Goal: Task Accomplishment & Management: Use online tool/utility

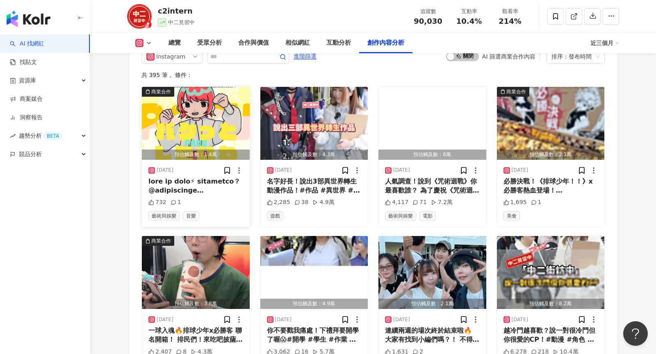
scroll to position [2551, 0]
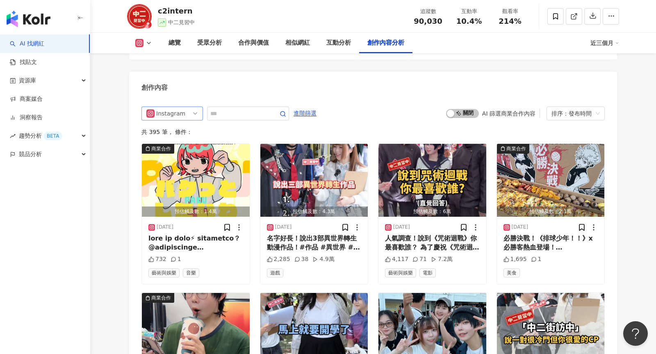
click at [185, 107] on span "Instagram" at bounding box center [172, 113] width 52 height 13
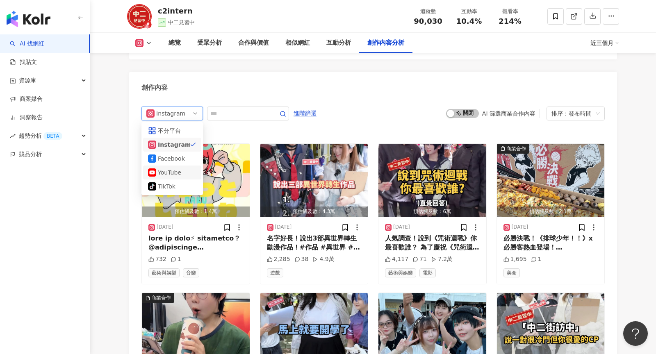
click at [183, 168] on div "YouTube" at bounding box center [171, 172] width 27 height 9
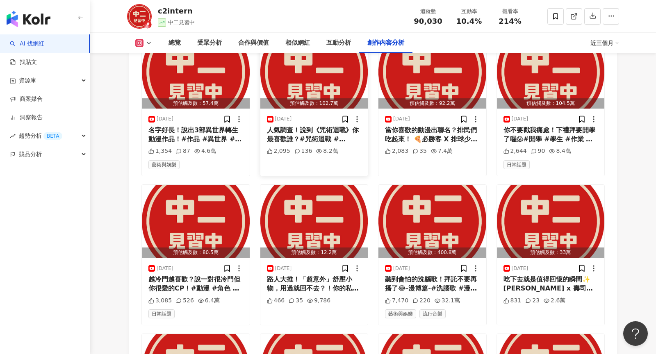
scroll to position [2669, 0]
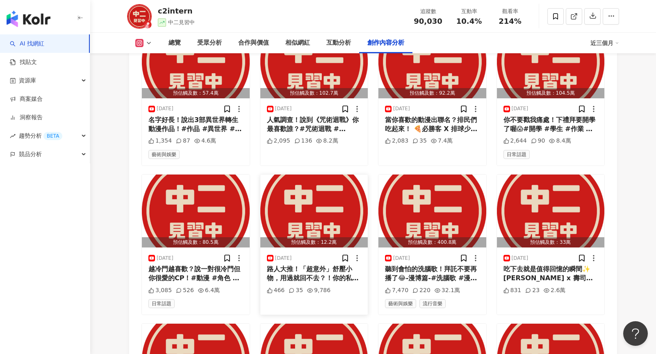
click at [311, 265] on div "路人大推！「超意外」舒壓小物，用過就回不去？！你的私藏療癒小物是什麼呢？ 這裡有一款特別厲害的杯子，能讓你快速充電⚡️ R-20原廠日本對子[PERSON_N…" at bounding box center [314, 274] width 95 height 18
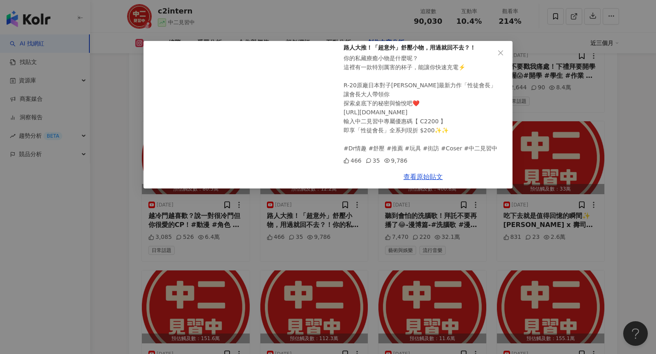
scroll to position [2724, 0]
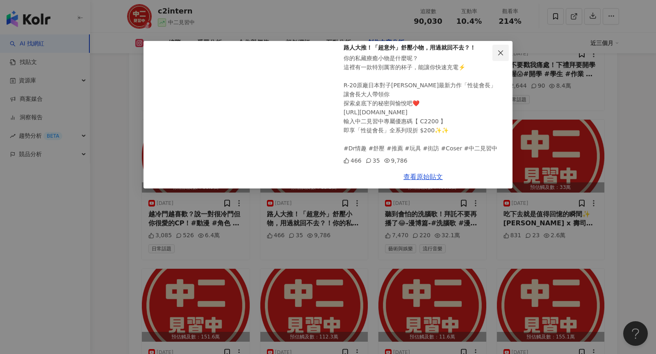
click at [501, 51] on icon "close" at bounding box center [501, 53] width 7 height 7
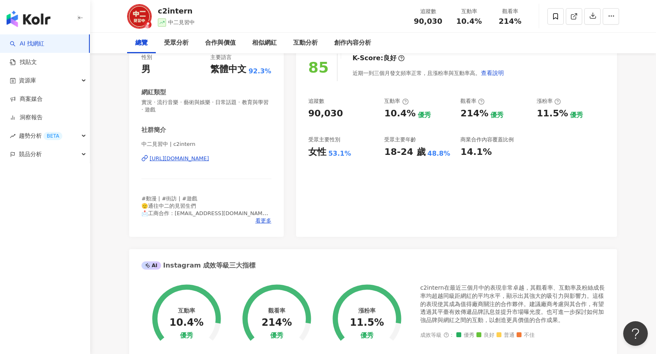
scroll to position [0, 0]
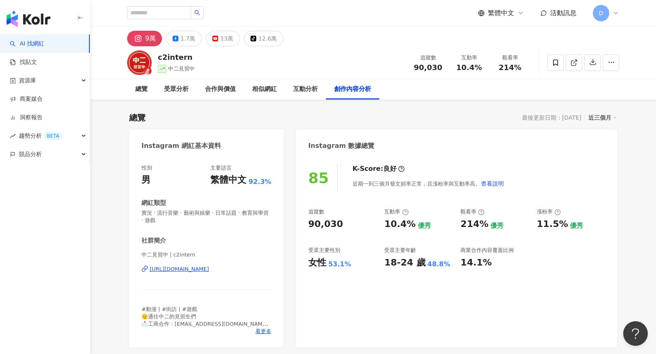
click at [613, 14] on icon at bounding box center [616, 13] width 7 height 7
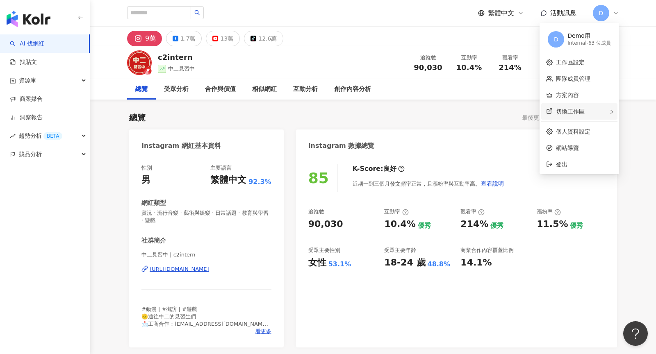
click at [576, 113] on span "切換工作區" at bounding box center [570, 111] width 29 height 7
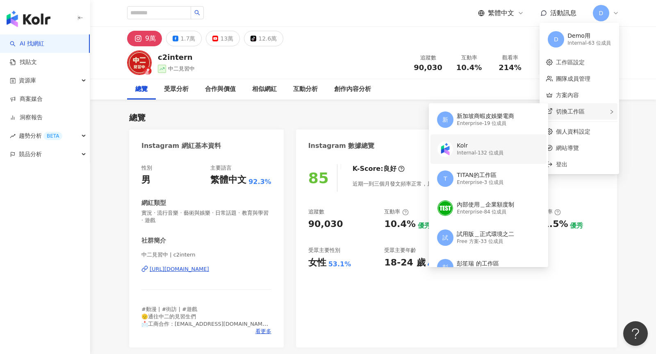
click at [496, 153] on div "Internal - 132 位成員" at bounding box center [480, 153] width 46 height 7
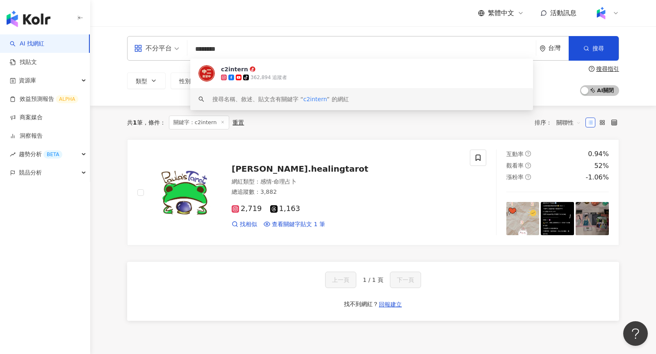
type input "********"
click at [643, 91] on div "不分平台 ******** 台灣 搜尋 cc66b406-51cf-4fb4-b75b-1e75efe38e43 keyword c2intern tikto…" at bounding box center [373, 66] width 566 height 80
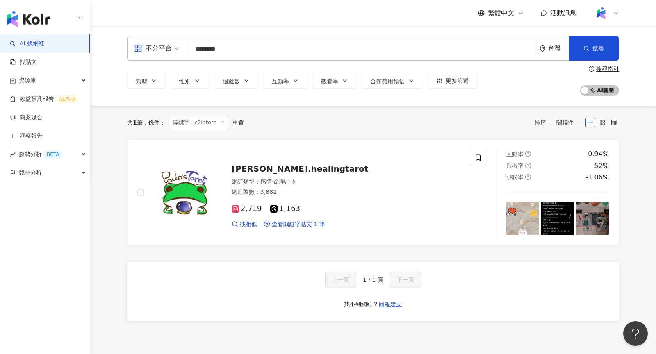
click at [248, 49] on input "********" at bounding box center [362, 49] width 342 height 16
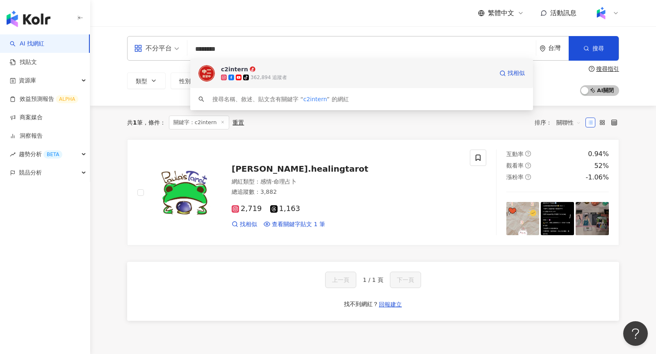
click at [265, 78] on div "362,894 追蹤者" at bounding box center [269, 77] width 37 height 7
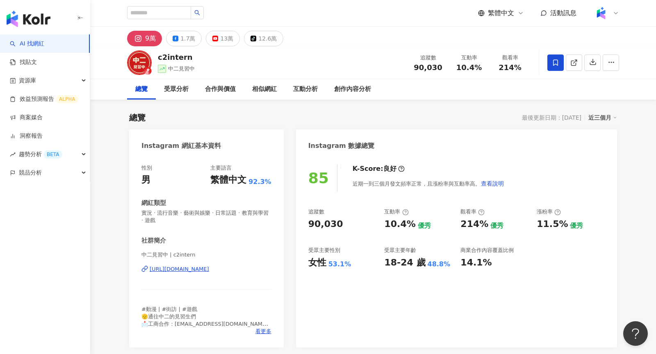
click at [619, 12] on icon at bounding box center [616, 13] width 7 height 7
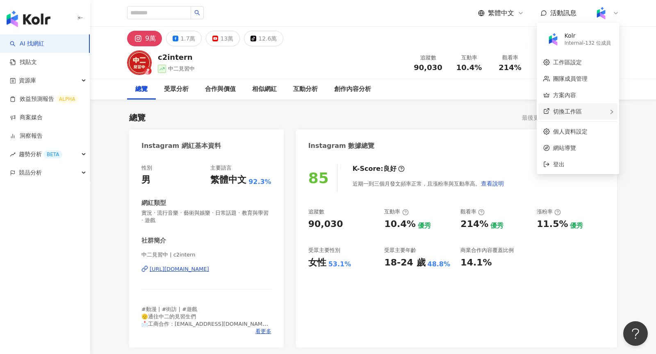
click at [583, 113] on div "切換工作區" at bounding box center [578, 111] width 79 height 16
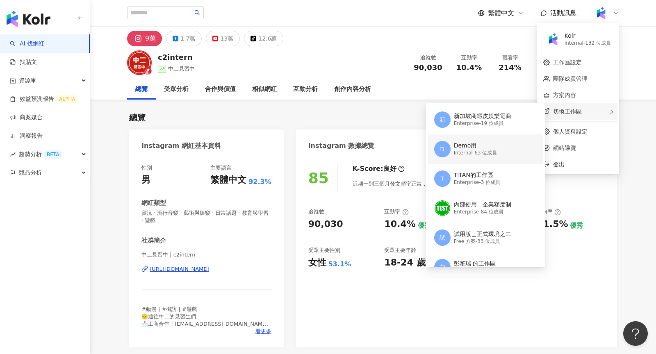
click at [504, 146] on div "D Demo用 Internal - 63 位成員" at bounding box center [484, 150] width 101 height 30
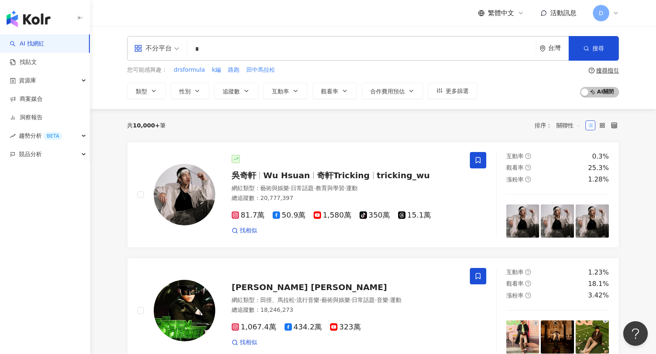
type input "*"
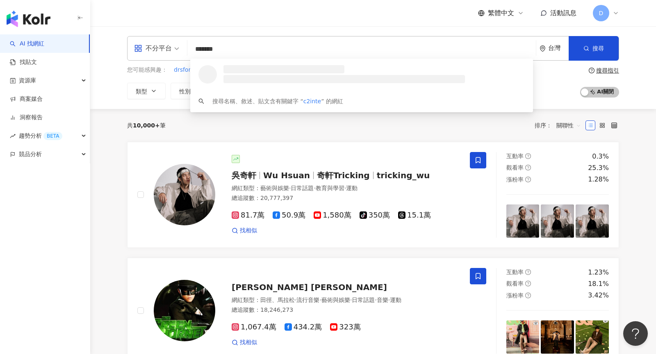
type input "********"
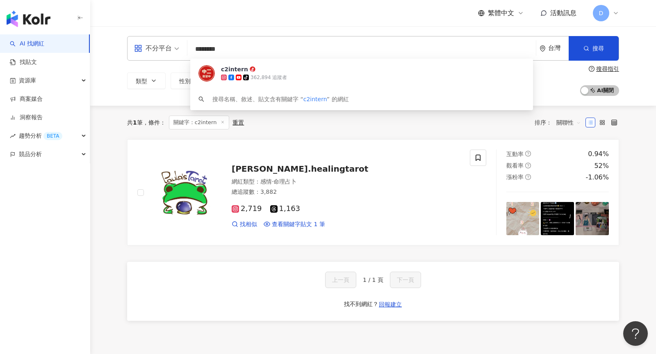
click at [241, 48] on input "********" at bounding box center [362, 49] width 342 height 16
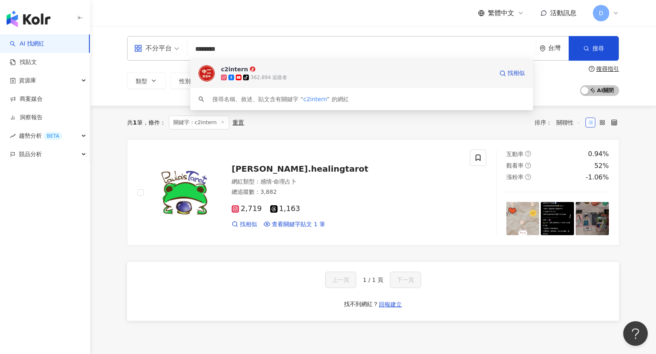
click at [242, 71] on div "c2intern" at bounding box center [234, 69] width 27 height 8
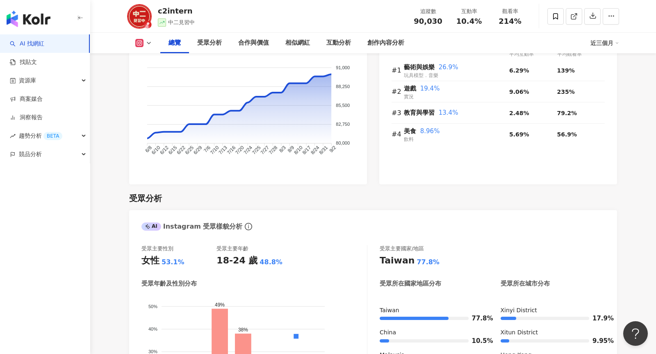
scroll to position [6, 0]
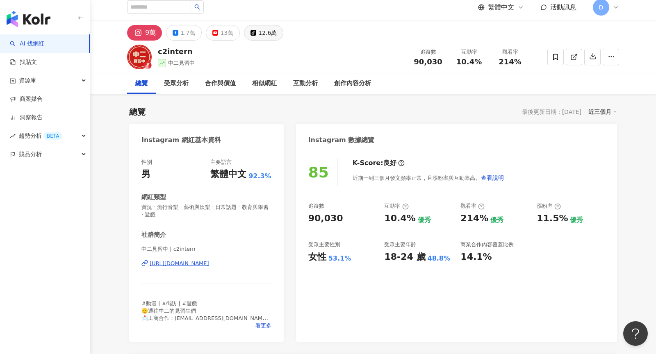
click at [265, 36] on div "12.6萬" at bounding box center [267, 32] width 18 height 11
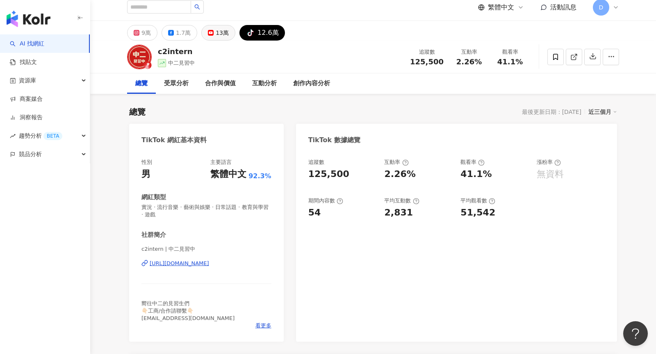
click at [219, 35] on div "13萬" at bounding box center [222, 32] width 13 height 11
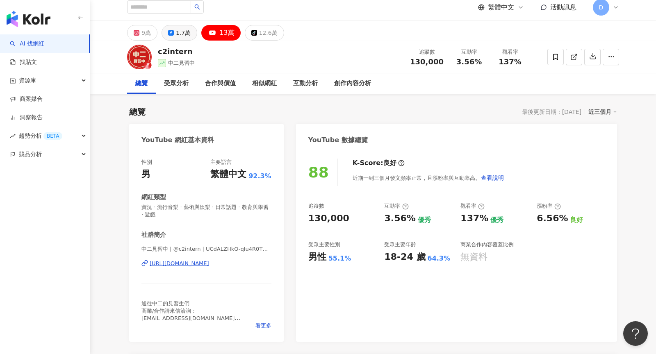
click at [183, 35] on div "1.7萬" at bounding box center [183, 32] width 15 height 11
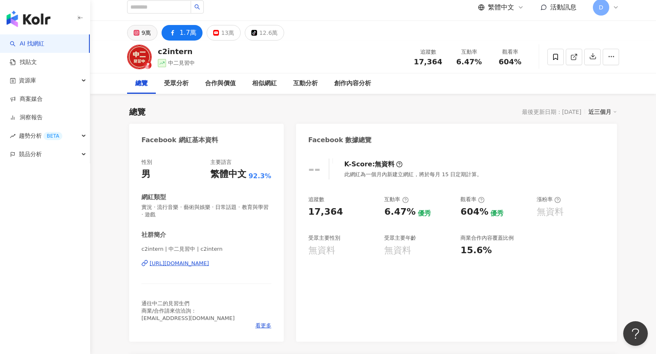
click at [147, 34] on div "9萬" at bounding box center [146, 32] width 9 height 11
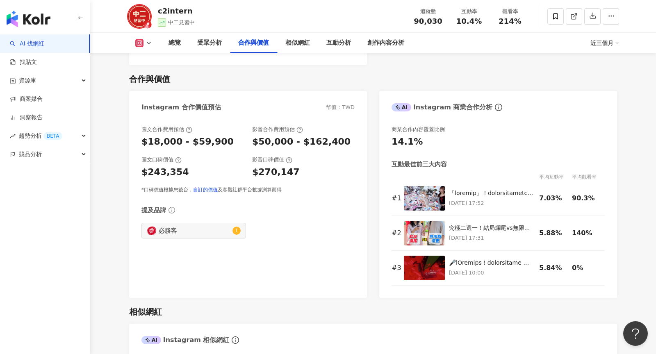
scroll to position [1094, 0]
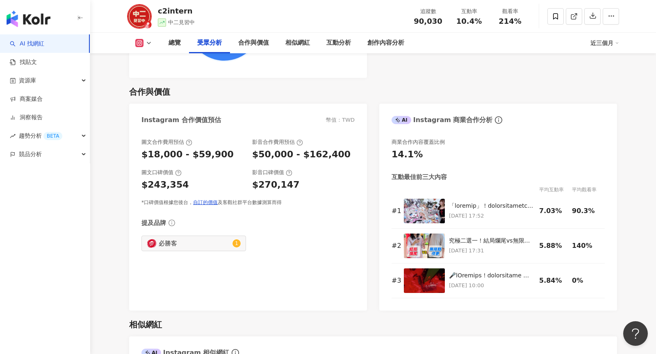
click at [150, 40] on icon at bounding box center [149, 43] width 7 height 7
click at [156, 91] on button "YouTube" at bounding box center [156, 96] width 49 height 11
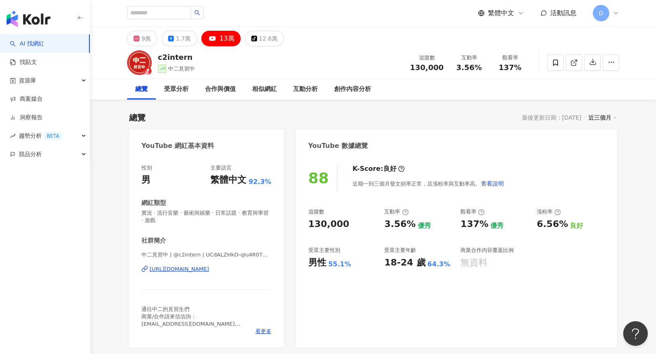
click at [613, 16] on icon at bounding box center [616, 13] width 7 height 7
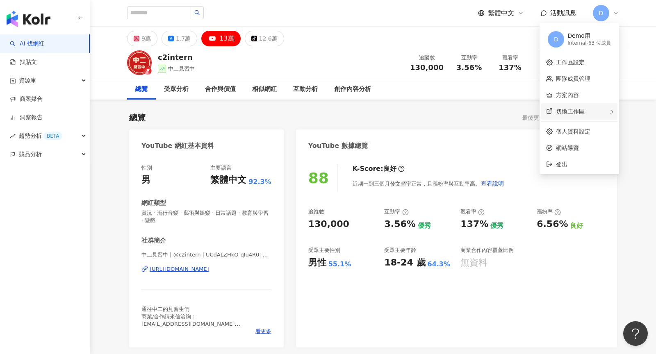
click at [599, 111] on div "切換工作區" at bounding box center [580, 111] width 76 height 16
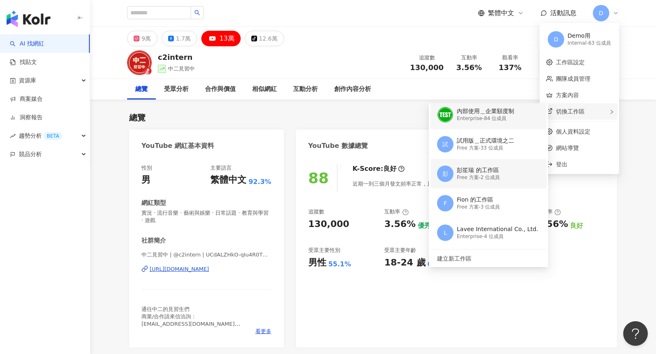
scroll to position [53, 0]
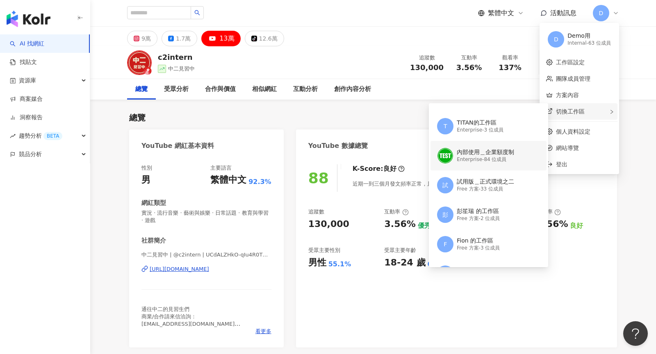
click at [497, 158] on div "Enterprise - 84 位成員" at bounding box center [485, 159] width 57 height 7
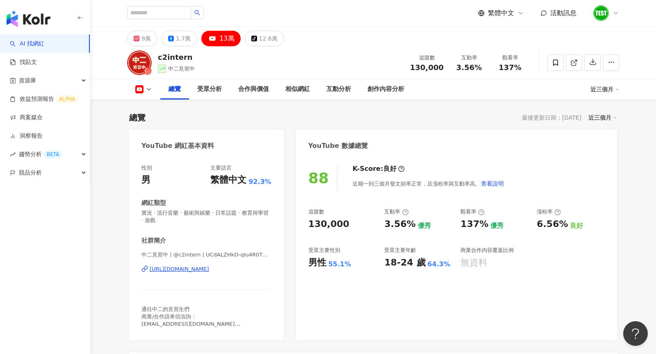
scroll to position [25, 0]
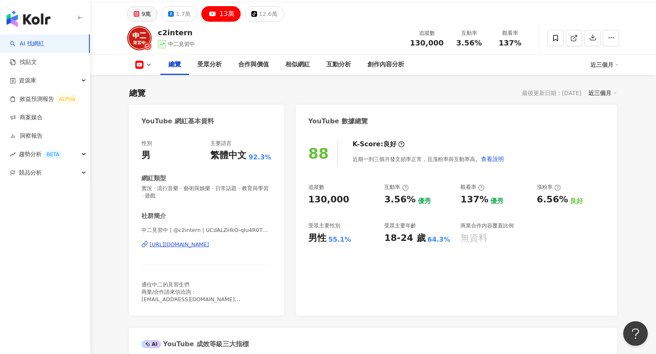
click at [141, 14] on button "9萬" at bounding box center [142, 14] width 30 height 16
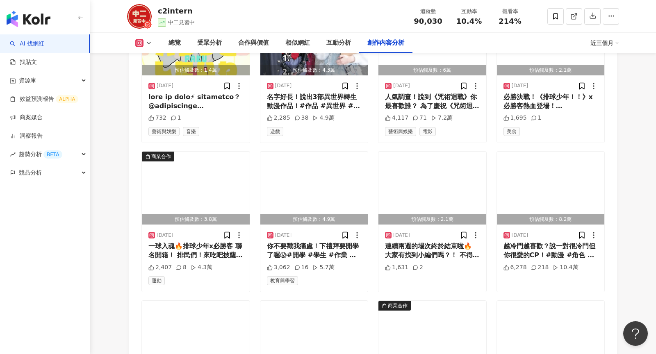
scroll to position [2710, 0]
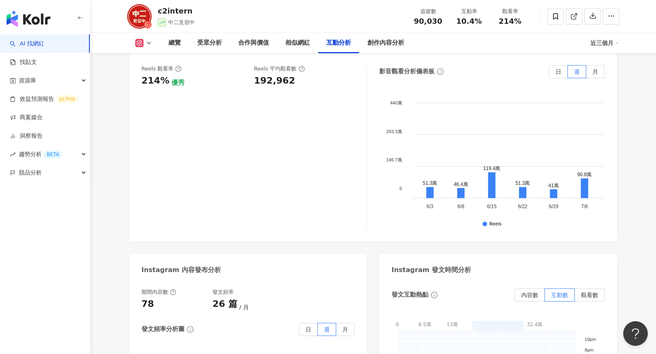
scroll to position [1779, 0]
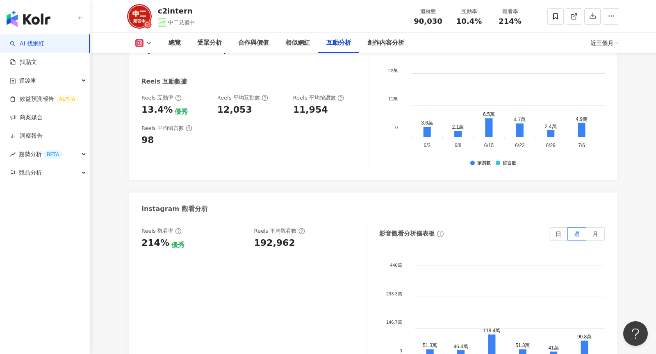
click at [148, 45] on icon at bounding box center [149, 43] width 7 height 7
click at [154, 98] on button "YouTube" at bounding box center [156, 96] width 49 height 11
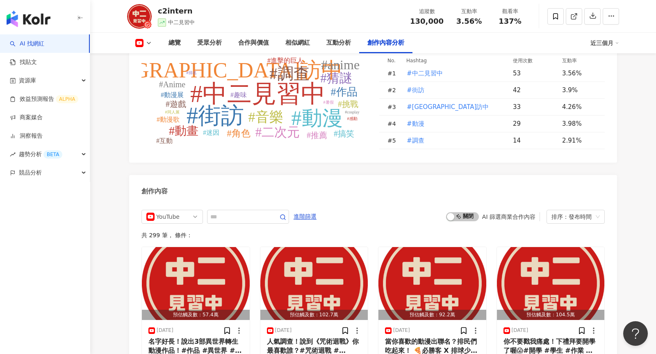
scroll to position [2348, 0]
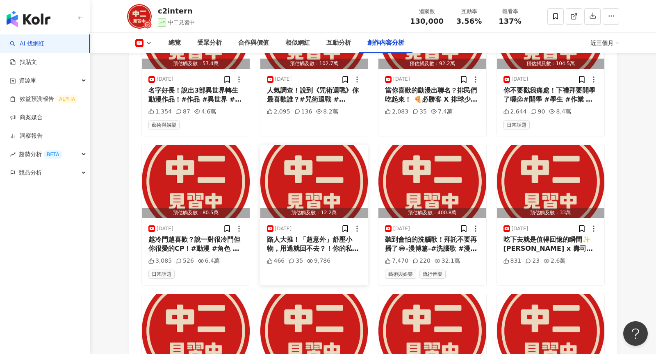
click at [289, 235] on div "路人大推！「超意外」舒壓小物，用過就回不去？！你的私藏療癒小物是什麼呢？ 這裡有一款特別厲害的杯子，能讓你快速充電⚡️ R-20原廠日本對子[PERSON_N…" at bounding box center [314, 244] width 95 height 18
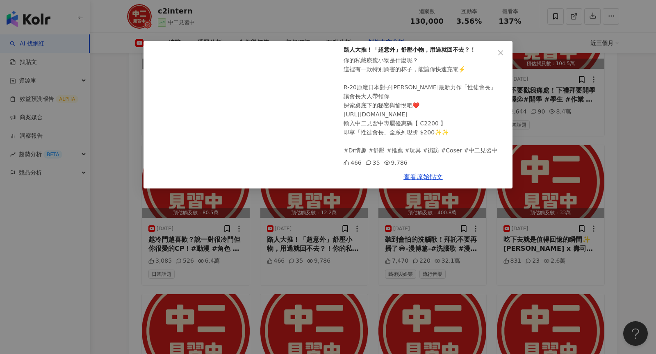
scroll to position [42, 0]
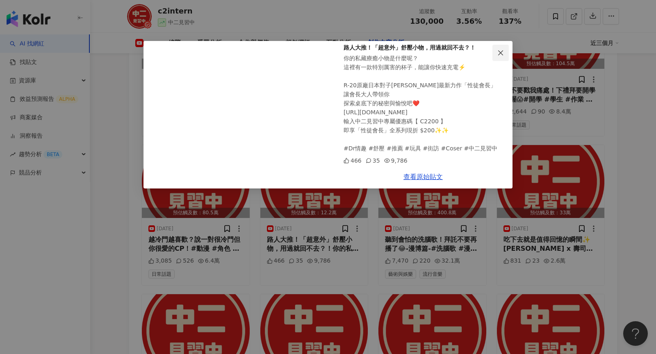
click at [503, 51] on icon "close" at bounding box center [500, 52] width 5 height 5
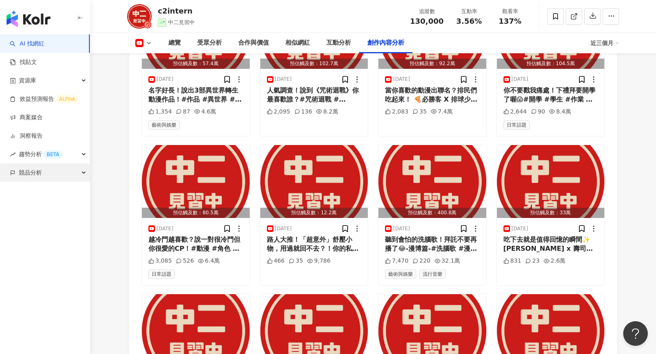
click at [55, 174] on div "競品分析" at bounding box center [45, 173] width 90 height 18
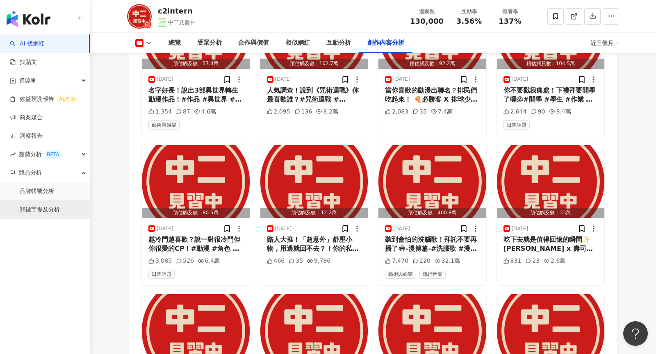
click at [52, 209] on link "關鍵字提及分析" at bounding box center [40, 210] width 40 height 8
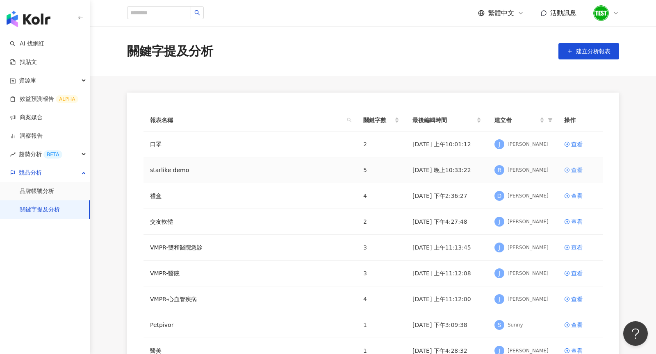
click at [579, 171] on div "查看" at bounding box center [577, 170] width 11 height 9
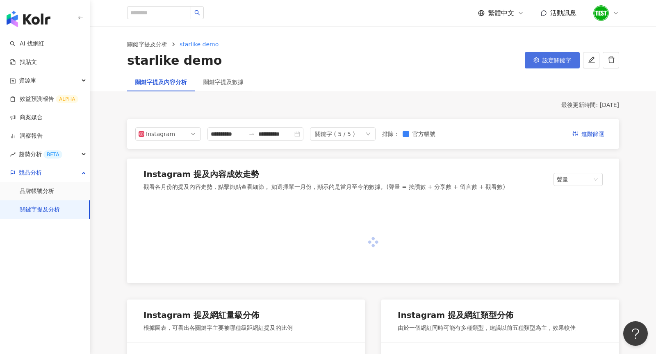
click at [557, 65] on button "設定關鍵字" at bounding box center [552, 60] width 55 height 16
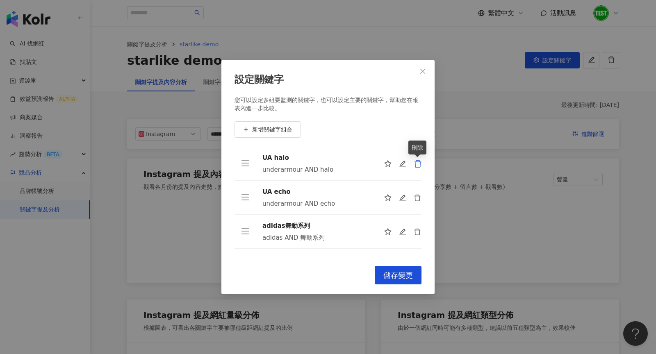
click at [417, 162] on icon "delete" at bounding box center [418, 164] width 8 height 8
click at [417, 194] on icon "delete" at bounding box center [418, 198] width 8 height 8
click at [417, 162] on icon "delete" at bounding box center [417, 163] width 7 height 7
click at [417, 194] on icon "delete" at bounding box center [418, 198] width 8 height 8
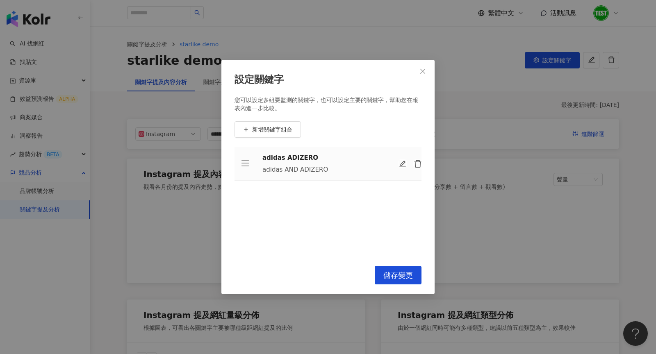
click at [417, 162] on icon "delete" at bounding box center [418, 164] width 8 height 8
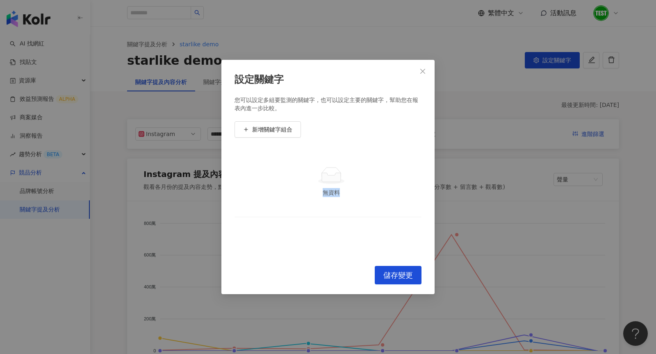
click at [417, 162] on td "無資料" at bounding box center [328, 182] width 187 height 71
click at [263, 134] on button "新增關鍵字組合" at bounding box center [268, 129] width 66 height 16
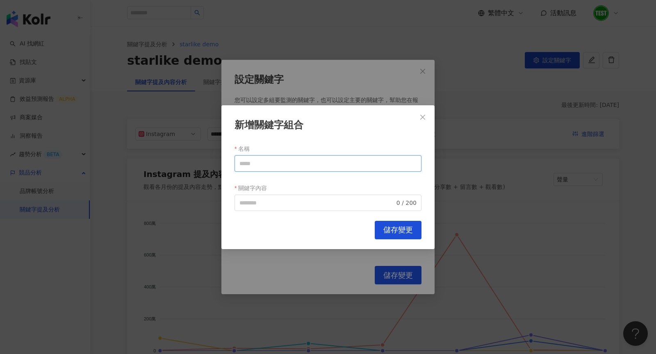
click at [281, 162] on input "名稱" at bounding box center [328, 163] width 187 height 16
type input "****"
click at [403, 235] on button "儲存變更" at bounding box center [398, 230] width 47 height 18
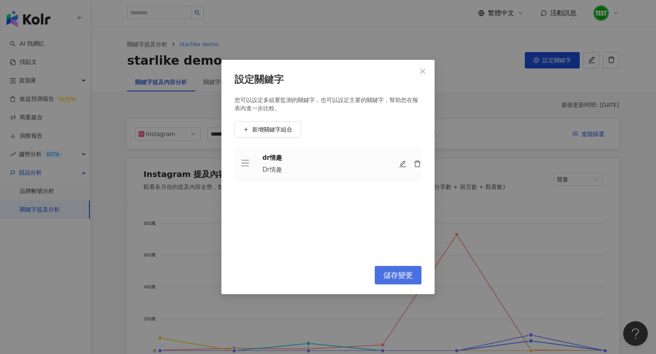
click at [400, 274] on span "儲存變更" at bounding box center [399, 275] width 30 height 9
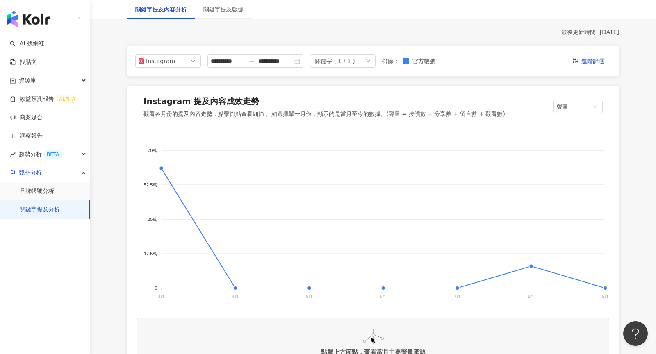
scroll to position [36, 0]
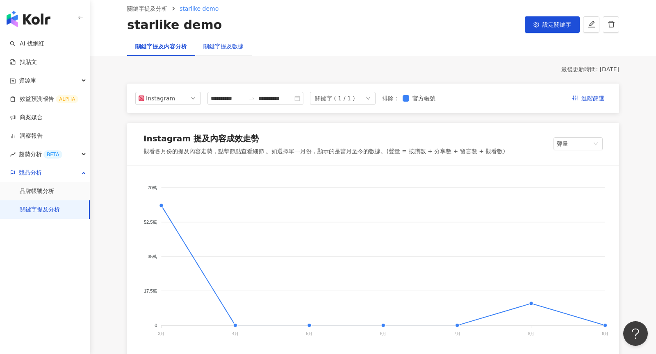
click at [229, 42] on div "關鍵字提及數據" at bounding box center [223, 46] width 40 height 9
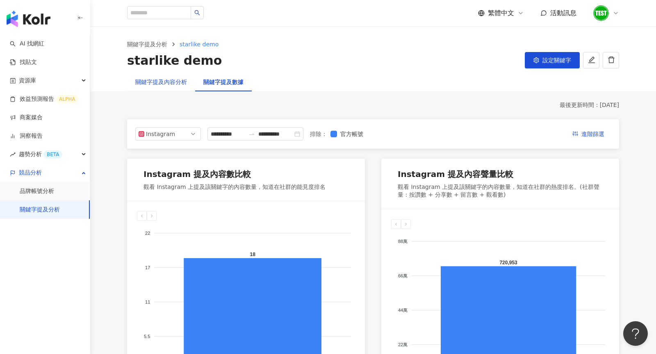
click at [166, 86] on div "關鍵字提及內容分析" at bounding box center [161, 82] width 52 height 9
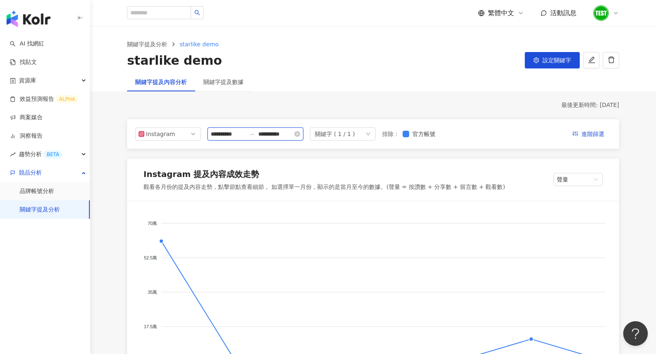
click at [283, 134] on input "**********" at bounding box center [275, 134] width 34 height 9
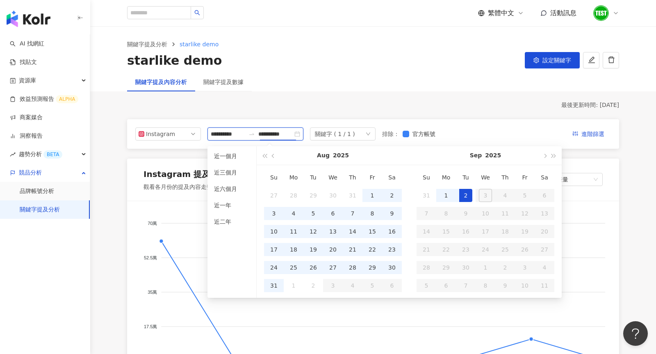
type input "**********"
click at [233, 153] on li "近一個月" at bounding box center [232, 156] width 42 height 13
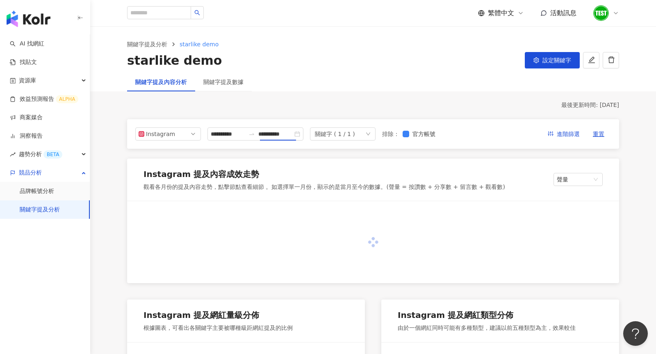
click at [329, 67] on div "starlike demo 設定關鍵字" at bounding box center [373, 60] width 492 height 17
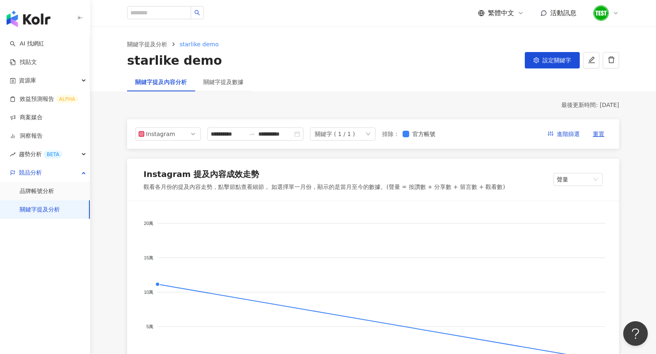
click at [235, 90] on div "關鍵字提及數據" at bounding box center [223, 82] width 57 height 19
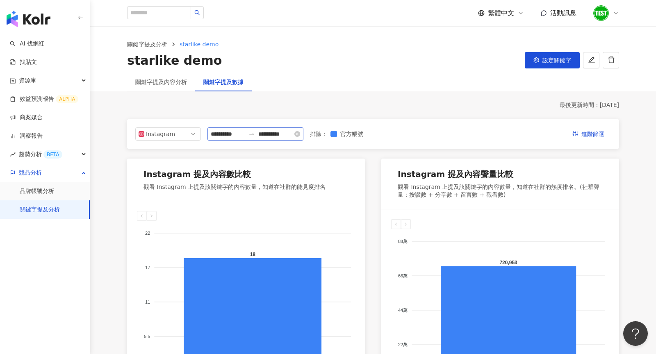
click at [254, 134] on icon "swap-right" at bounding box center [251, 134] width 5 height 2
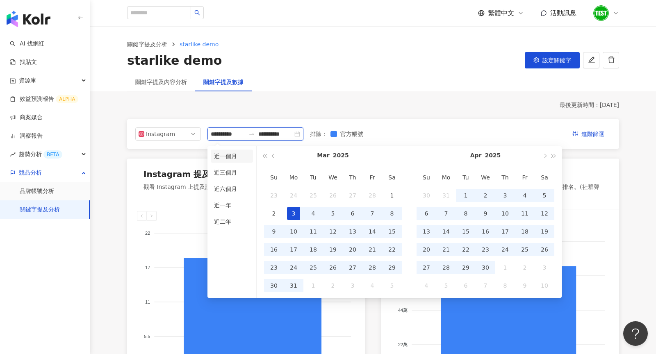
type input "**********"
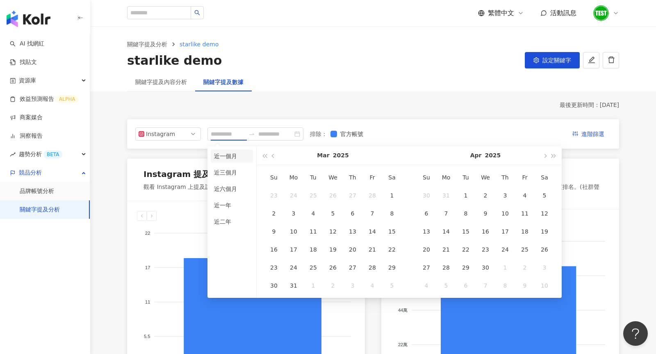
click at [238, 159] on li "近一個月" at bounding box center [232, 156] width 42 height 13
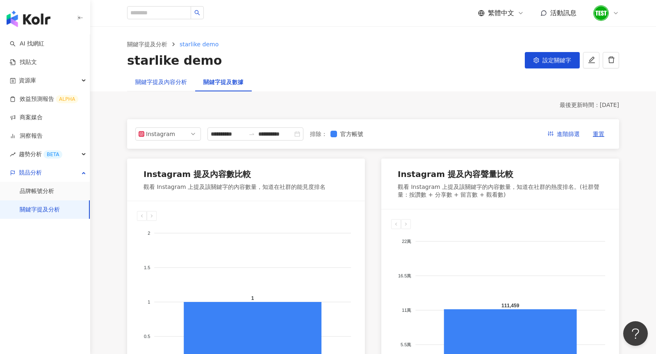
click at [159, 82] on div "關鍵字提及內容分析" at bounding box center [161, 82] width 52 height 9
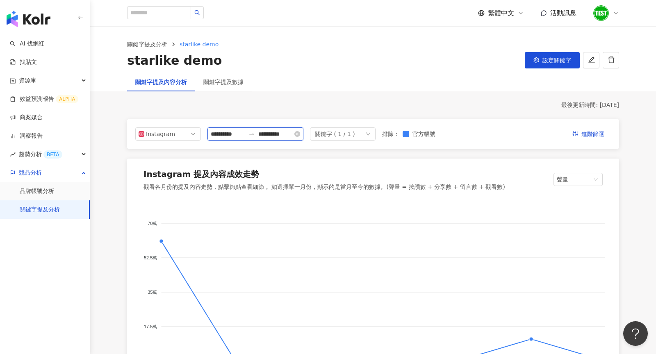
click at [275, 130] on input "**********" at bounding box center [275, 134] width 34 height 9
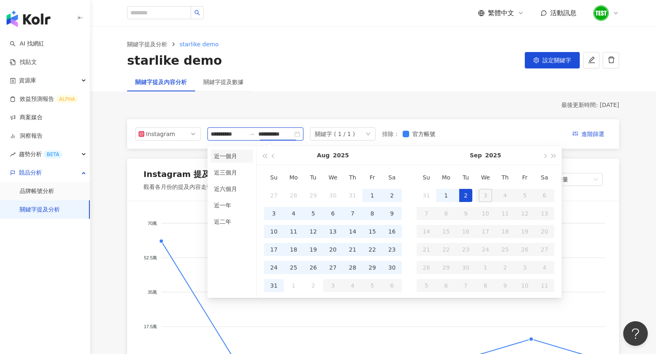
type input "**********"
click at [231, 160] on li "近一個月" at bounding box center [232, 156] width 42 height 13
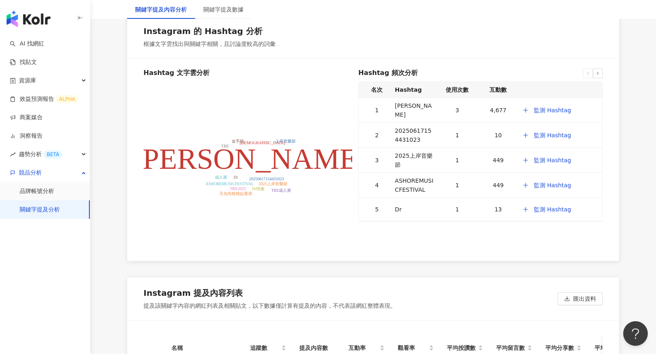
scroll to position [1750, 0]
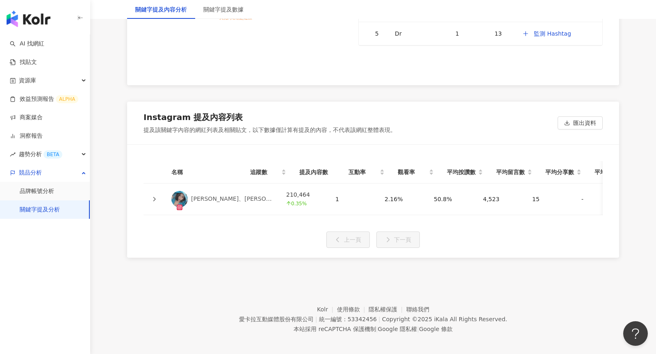
click at [155, 197] on icon at bounding box center [154, 199] width 5 height 5
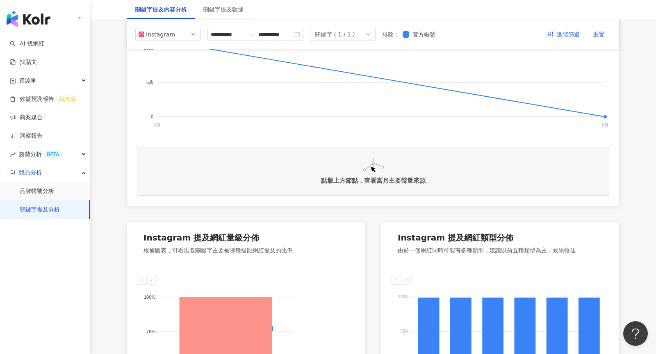
scroll to position [0, 0]
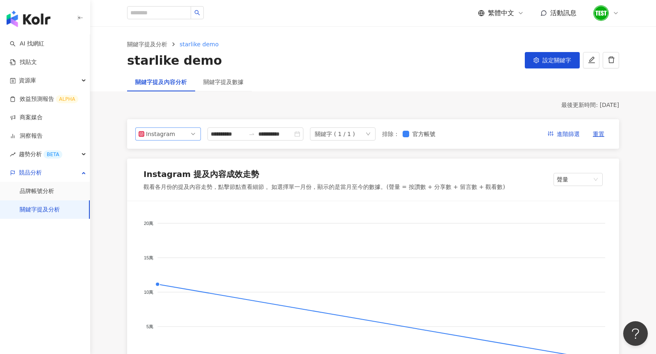
click at [188, 133] on span "Instagram" at bounding box center [168, 134] width 59 height 12
click at [172, 182] on div "YouTube" at bounding box center [162, 180] width 27 height 9
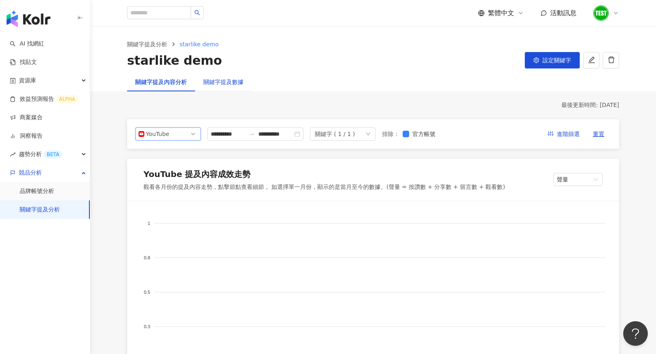
click at [232, 86] on div "關鍵字提及數據" at bounding box center [223, 82] width 40 height 9
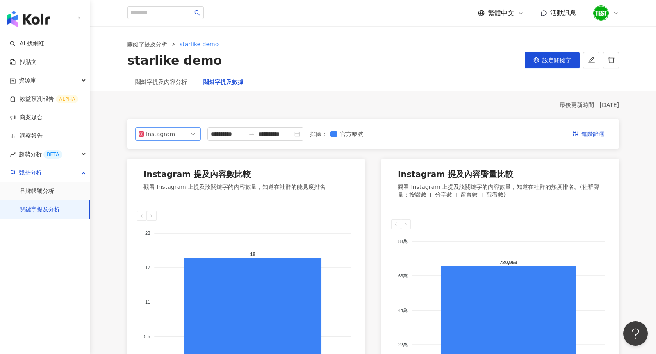
click at [194, 136] on span "Instagram" at bounding box center [168, 134] width 59 height 12
click at [174, 184] on div "YouTube" at bounding box center [162, 180] width 27 height 9
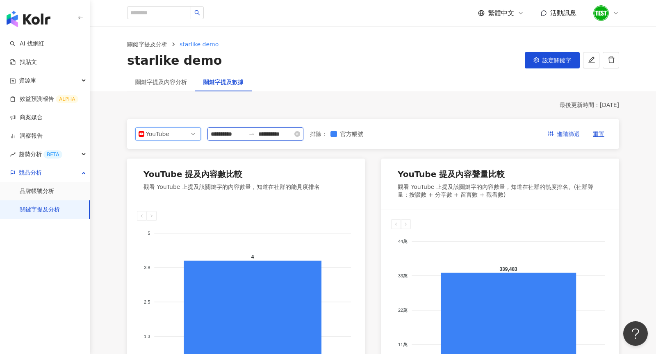
click at [240, 136] on input "**********" at bounding box center [228, 134] width 34 height 9
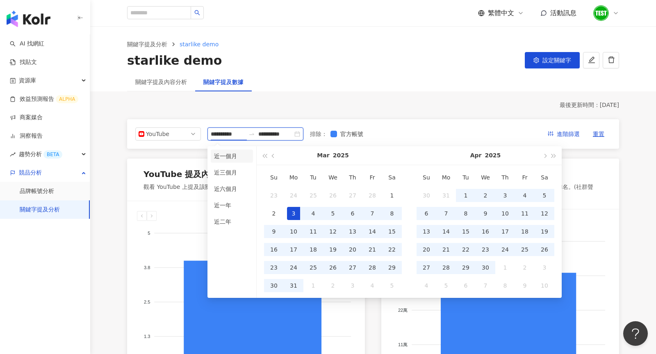
type input "**********"
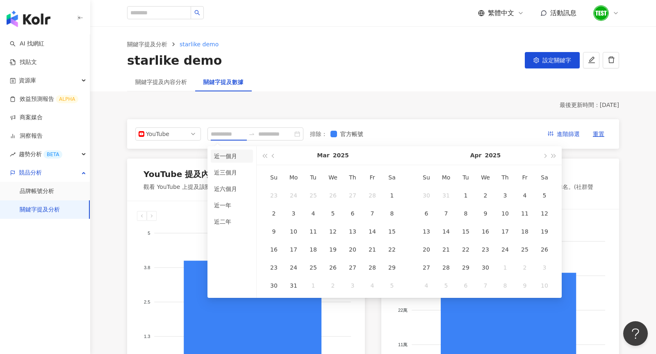
click at [232, 160] on li "近一個月" at bounding box center [232, 156] width 42 height 13
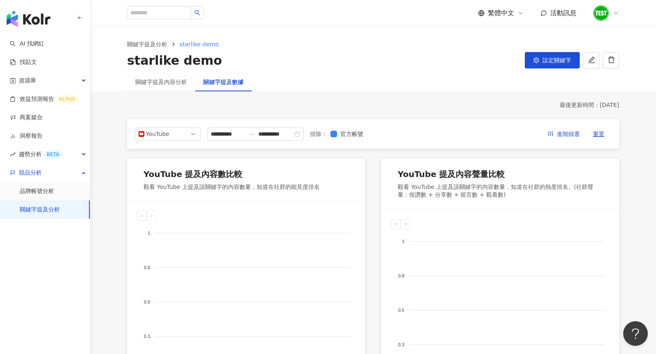
click at [558, 51] on div "關鍵字提及分析 starlike demo starlike demo 設定關鍵字" at bounding box center [373, 55] width 525 height 30
click at [551, 59] on span "設定關鍵字" at bounding box center [557, 60] width 29 height 7
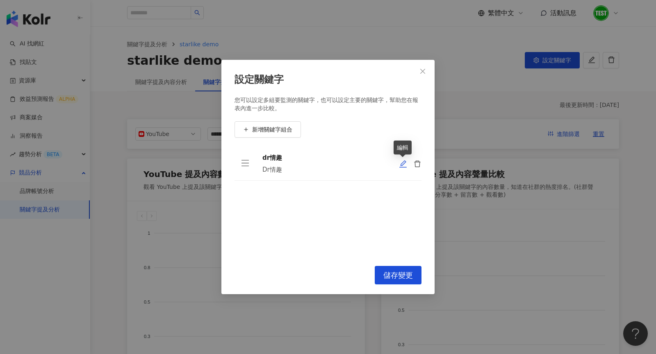
click at [404, 165] on icon "edit" at bounding box center [403, 164] width 8 height 8
type input "****"
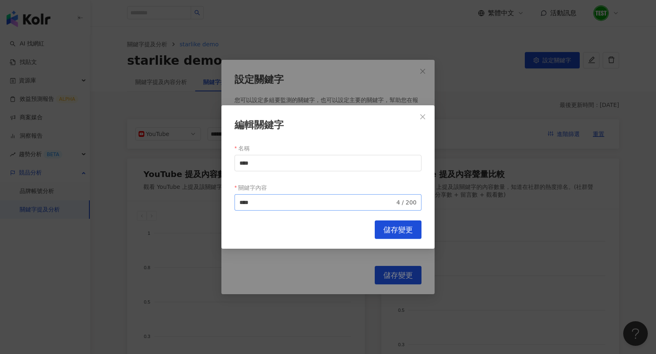
click at [280, 196] on span "**** 4 / 200" at bounding box center [328, 202] width 187 height 16
type input "*"
type input "****"
click at [393, 229] on span "儲存變更" at bounding box center [399, 230] width 30 height 9
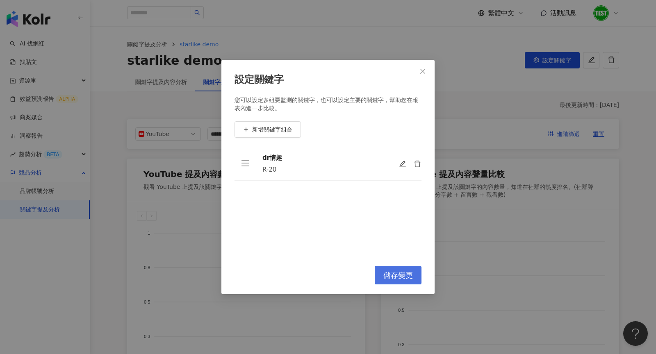
click at [396, 273] on span "儲存變更" at bounding box center [399, 275] width 30 height 9
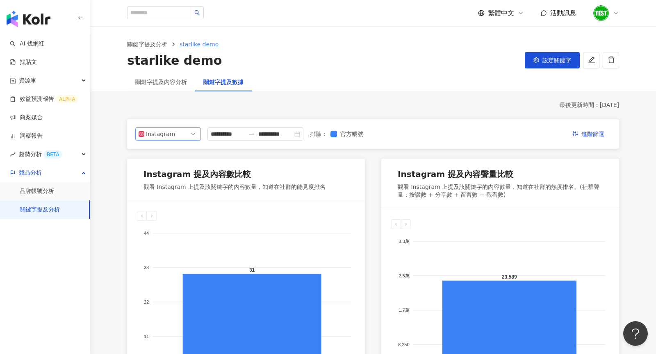
click at [159, 132] on div "Instagram" at bounding box center [159, 134] width 27 height 12
click at [163, 180] on div "YouTube" at bounding box center [162, 180] width 27 height 9
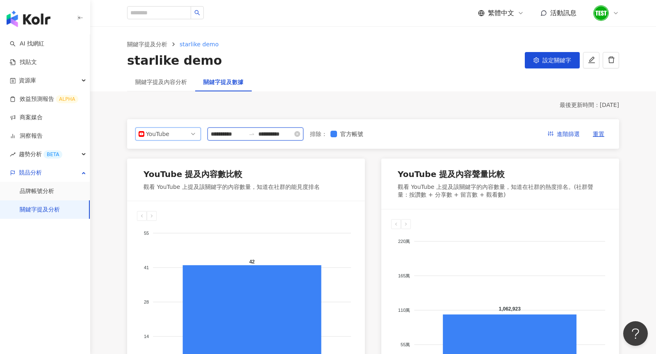
click at [233, 135] on input "**********" at bounding box center [228, 134] width 34 height 9
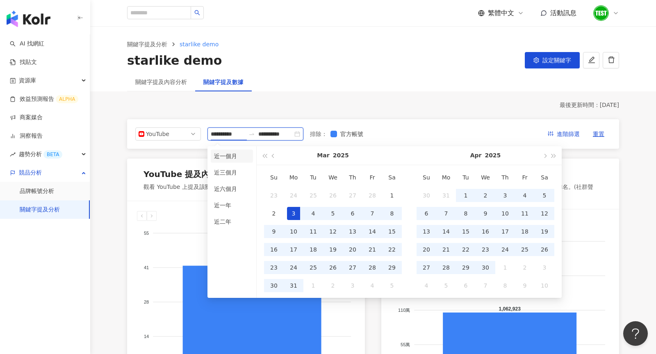
type input "**********"
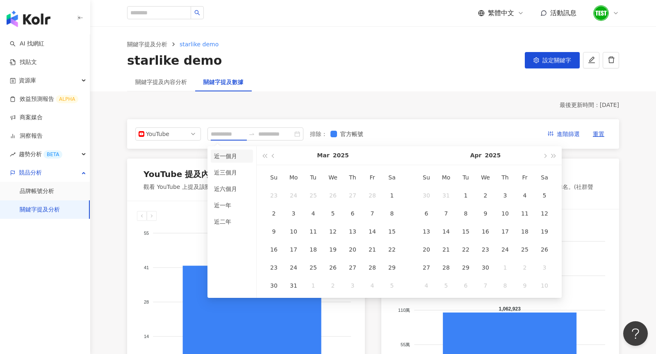
click at [236, 158] on li "近一個月" at bounding box center [232, 156] width 42 height 13
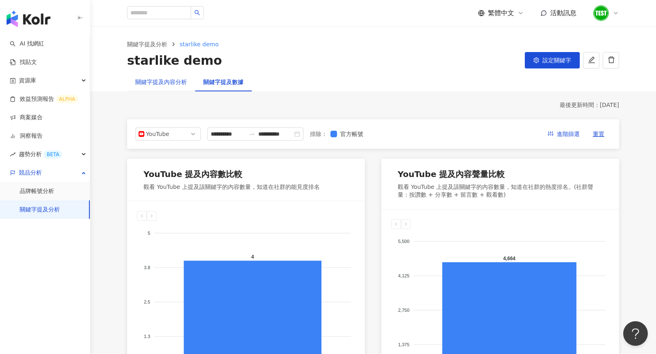
click at [166, 82] on div "關鍵字提及內容分析" at bounding box center [161, 82] width 52 height 9
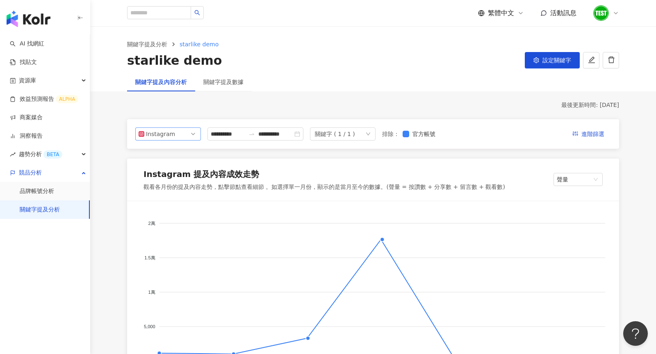
click at [186, 133] on span "Instagram" at bounding box center [168, 134] width 59 height 12
click at [177, 184] on div "YouTube" at bounding box center [168, 180] width 53 height 9
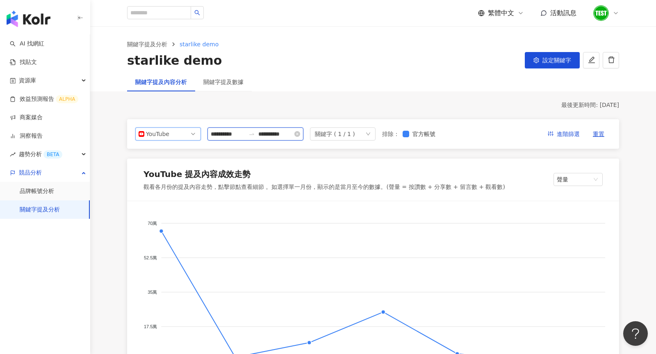
click at [242, 138] on input "**********" at bounding box center [228, 134] width 34 height 9
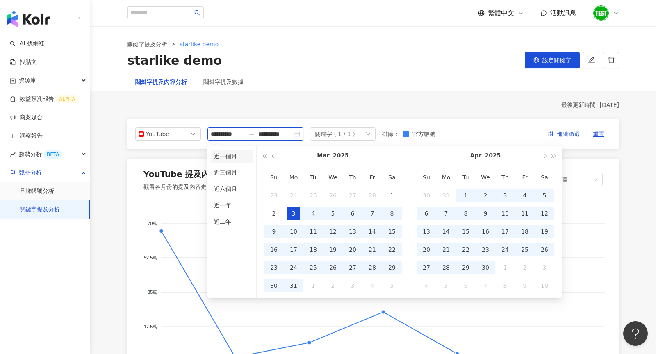
type input "**********"
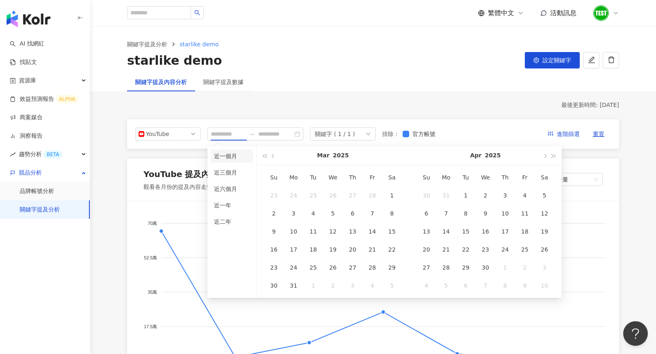
click at [235, 154] on li "近一個月" at bounding box center [232, 156] width 42 height 13
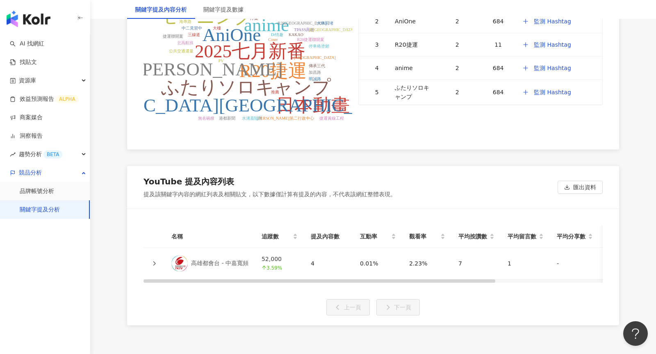
scroll to position [1638, 0]
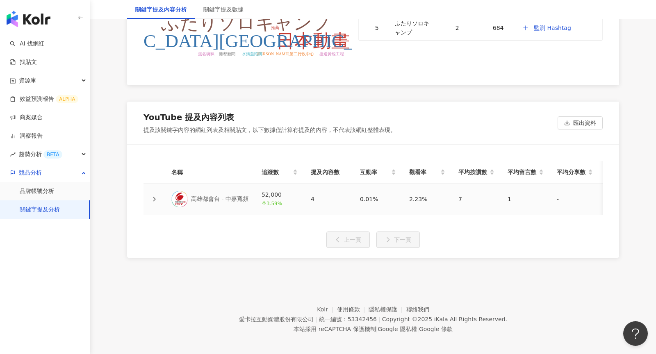
click at [293, 175] on div "追蹤數" at bounding box center [280, 172] width 36 height 9
click at [153, 197] on icon at bounding box center [154, 199] width 5 height 5
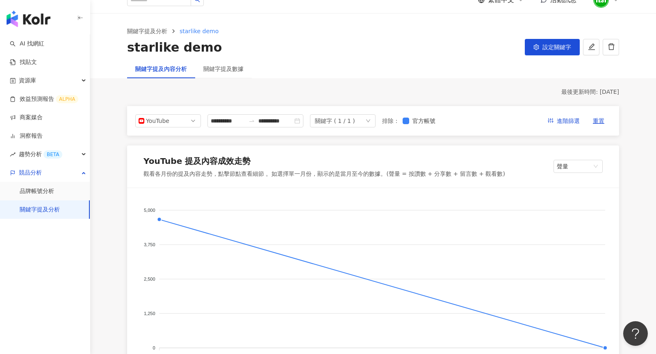
scroll to position [0, 0]
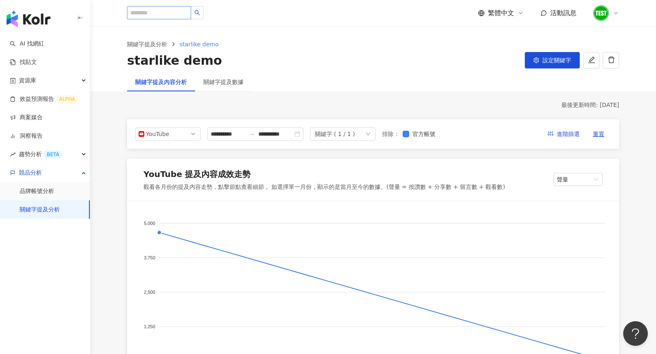
click at [164, 15] on input "search" at bounding box center [159, 12] width 64 height 13
type input "*"
type input "********"
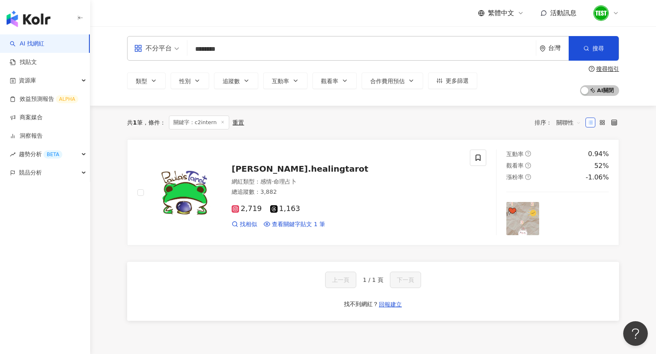
click at [236, 47] on input "********" at bounding box center [362, 49] width 342 height 16
click at [240, 47] on input "********" at bounding box center [362, 49] width 342 height 16
type input "*******"
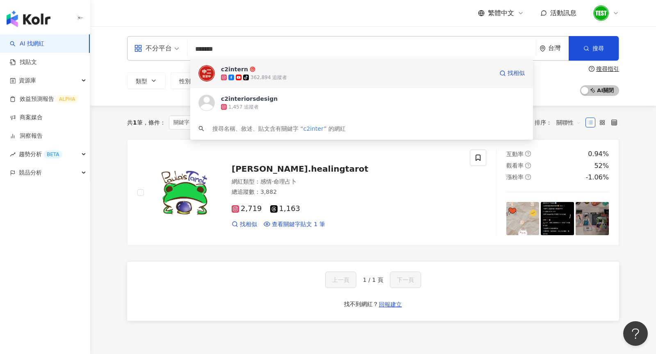
click at [241, 68] on div "c2intern" at bounding box center [234, 69] width 27 height 8
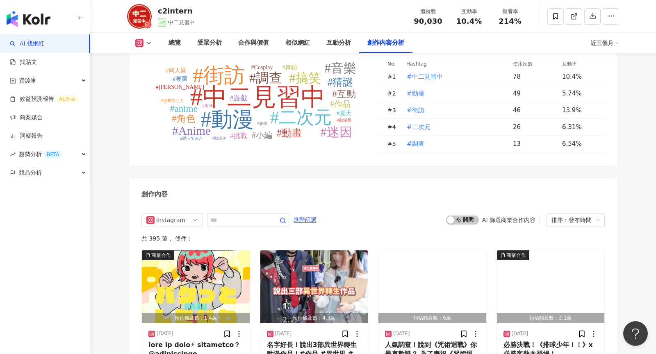
scroll to position [2433, 0]
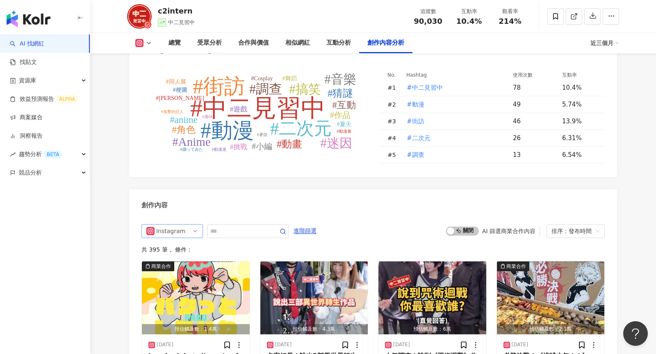
click at [176, 225] on div "Instagram" at bounding box center [169, 231] width 27 height 13
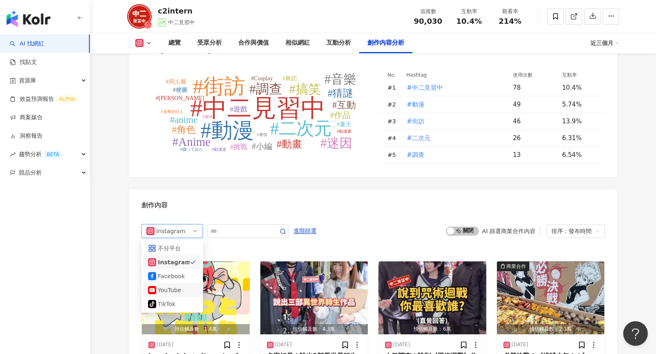
click at [182, 286] on div "YouTube" at bounding box center [171, 290] width 27 height 9
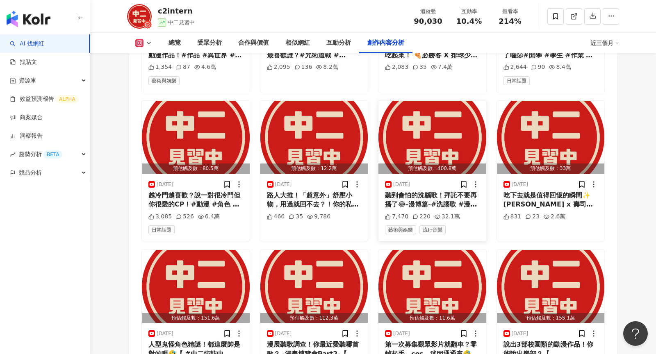
scroll to position [2735, 0]
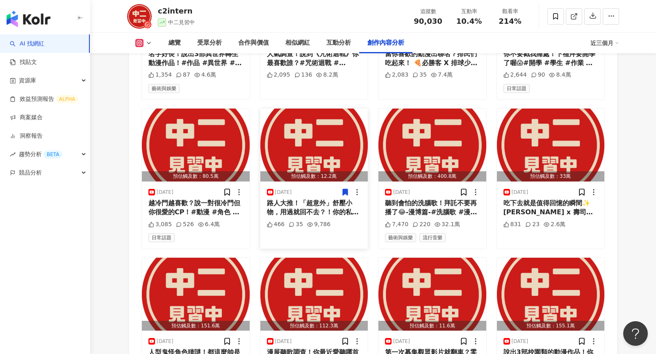
click at [326, 199] on div "路人大推！「超意外」舒壓小物，用過就回不去？！你的私藏療癒小物是什麼呢？ 這裡有一款特別厲害的杯子，能讓你快速充電⚡️ R-20原廠日本對子哈特最新力作「性徒…" at bounding box center [314, 208] width 95 height 18
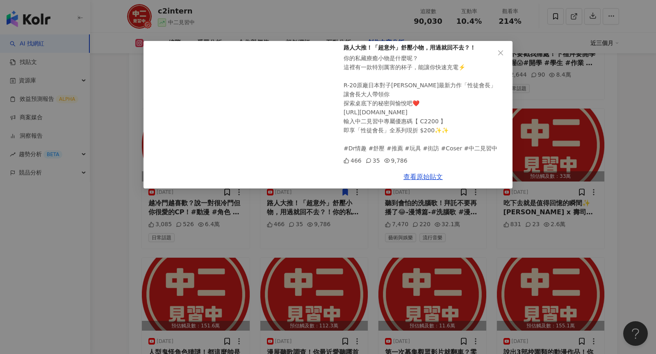
scroll to position [2746, 0]
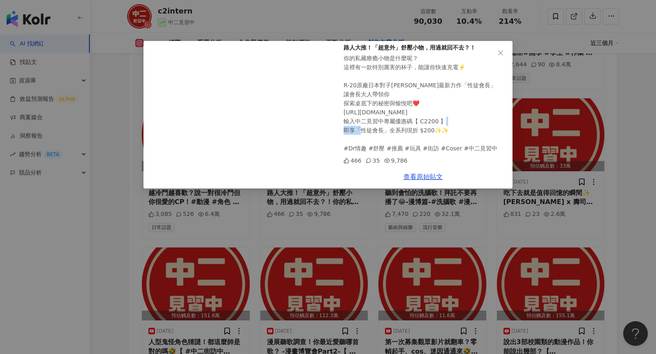
drag, startPoint x: 362, startPoint y: 129, endPoint x: 383, endPoint y: 129, distance: 20.5
click at [383, 129] on div "你的私藏療癒小物是什麼呢？ 這裡有一款特別厲害的杯子，能讓你快速充電⚡️ R-20原廠日本對子哈特最新力作「性徒會長」 讓會長大人帶領你 探索桌底下的秘密與愉…" at bounding box center [425, 103] width 162 height 99
copy div "性徒會長"
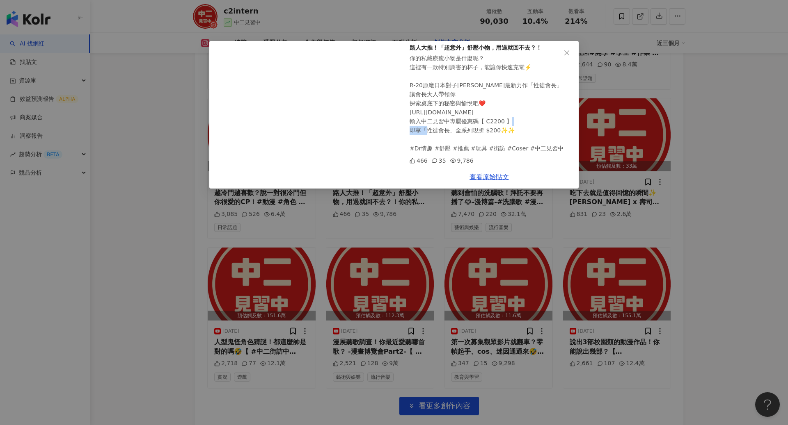
scroll to position [42, 0]
click at [567, 50] on icon "close" at bounding box center [566, 53] width 7 height 7
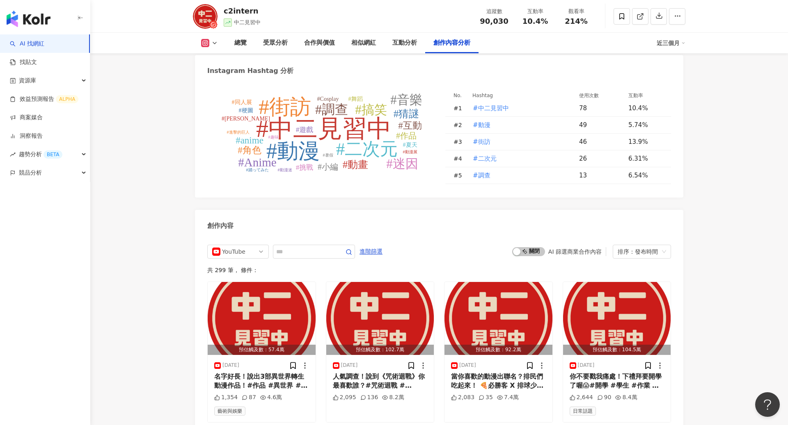
scroll to position [2348, 0]
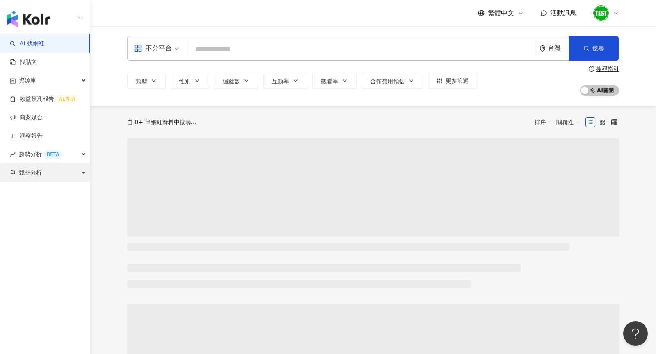
click at [38, 180] on span "競品分析" at bounding box center [30, 173] width 23 height 18
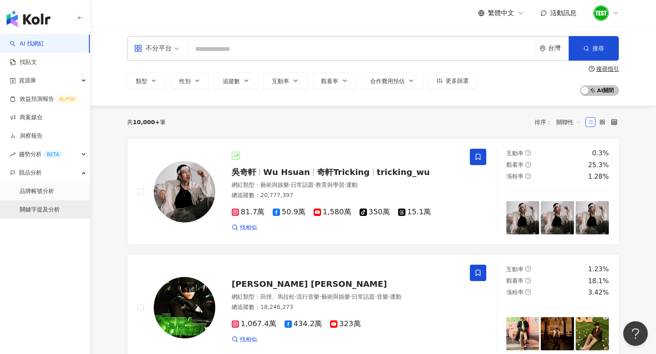
click at [60, 207] on link "關鍵字提及分析" at bounding box center [40, 210] width 40 height 8
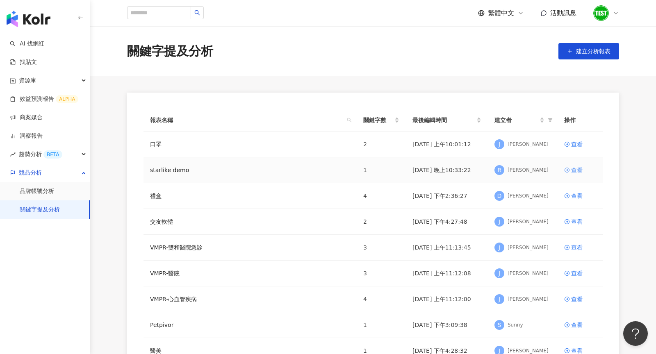
click at [568, 167] on link "查看" at bounding box center [581, 170] width 32 height 9
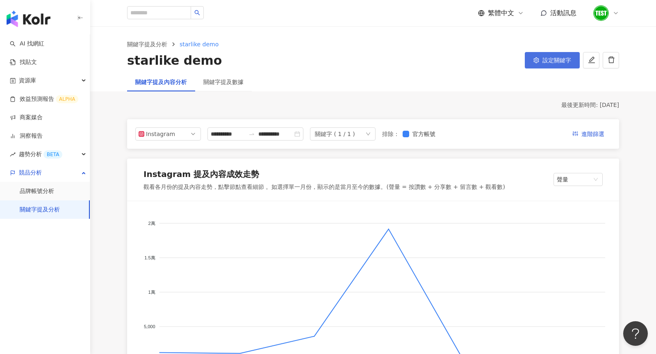
click at [552, 60] on span "設定關鍵字" at bounding box center [557, 60] width 29 height 7
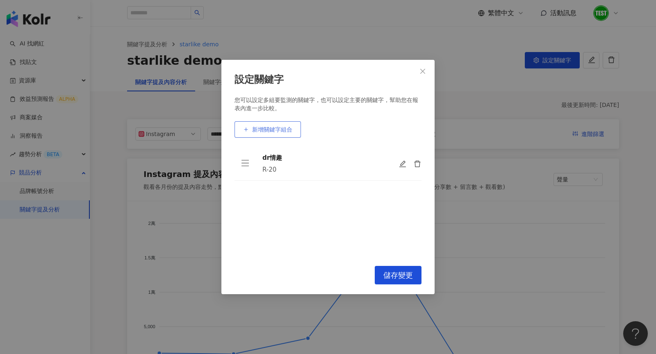
click at [276, 131] on span "新增關鍵字組合" at bounding box center [272, 129] width 40 height 7
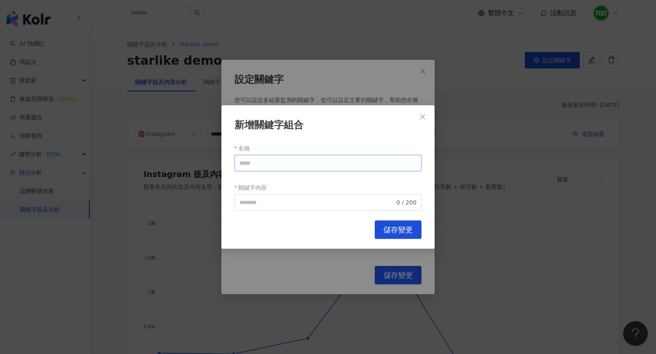
click at [297, 167] on input "名稱" at bounding box center [328, 163] width 187 height 16
paste input "****"
type input "****"
click at [276, 201] on input "關鍵字內容" at bounding box center [317, 202] width 155 height 9
paste input "****"
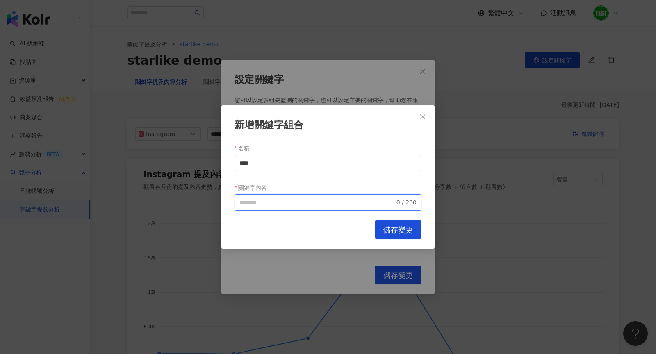
type input "****"
click at [385, 232] on span "儲存變更" at bounding box center [399, 230] width 30 height 9
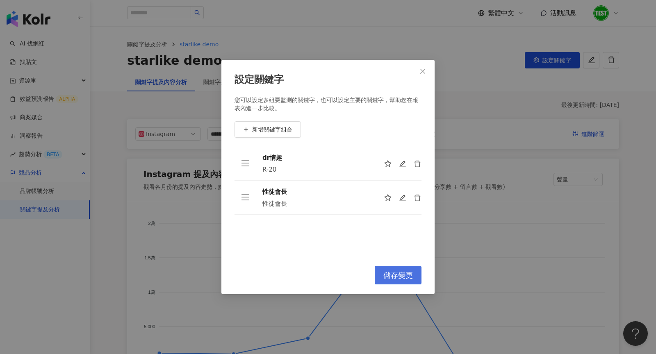
click at [390, 278] on span "儲存變更" at bounding box center [399, 275] width 30 height 9
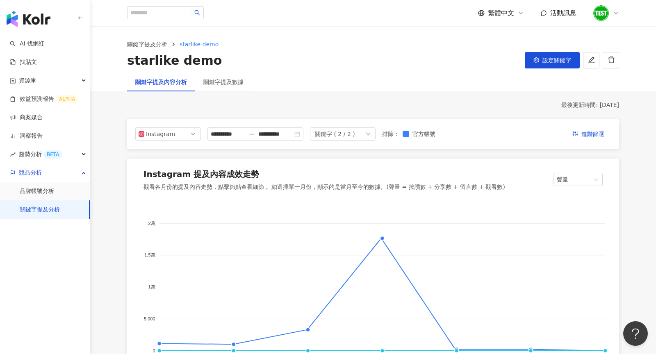
click at [364, 135] on div "關鍵字 ( 2 / 2 )" at bounding box center [343, 134] width 66 height 13
click at [542, 57] on button "設定關鍵字" at bounding box center [552, 60] width 55 height 16
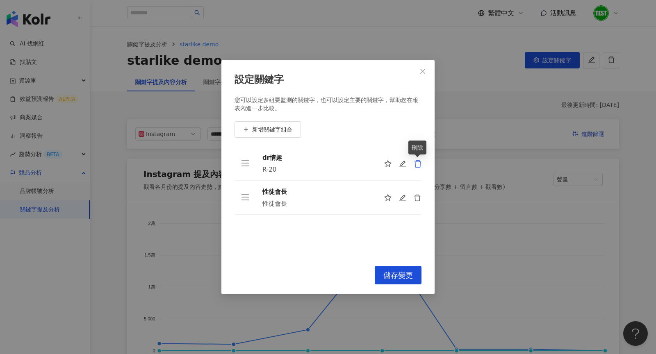
click at [421, 163] on icon "delete" at bounding box center [418, 164] width 8 height 8
click at [391, 270] on button "儲存變更" at bounding box center [398, 275] width 47 height 18
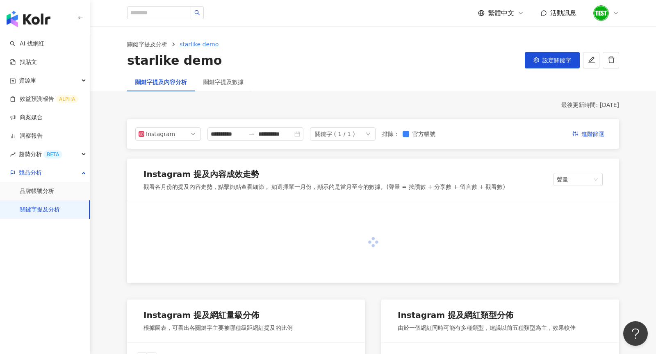
scroll to position [80, 0]
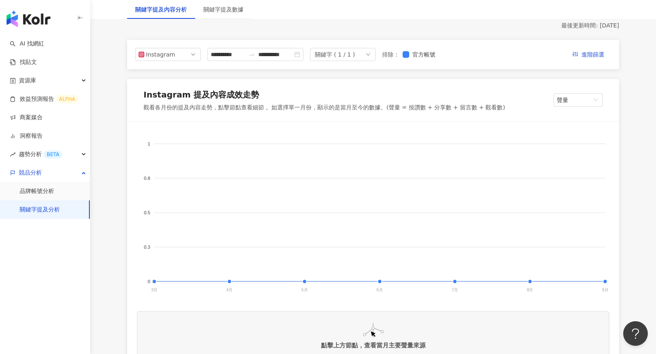
click at [182, 61] on div "**********" at bounding box center [373, 55] width 492 height 30
click at [181, 54] on span "Instagram" at bounding box center [168, 54] width 59 height 12
click at [174, 104] on div "YouTube" at bounding box center [162, 101] width 27 height 9
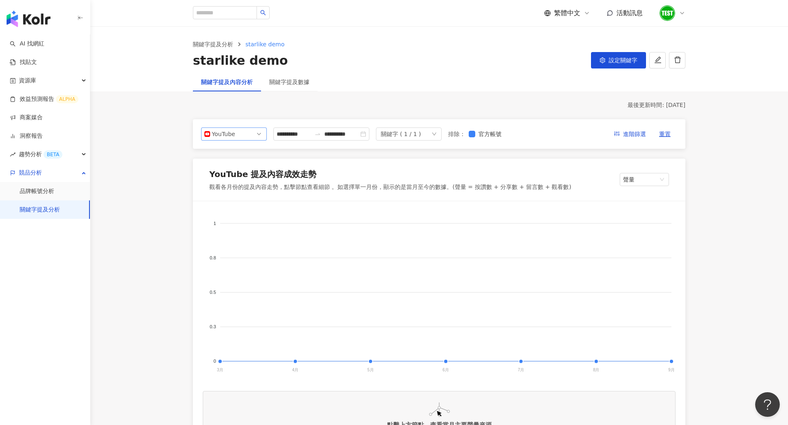
click at [254, 132] on span "YouTube" at bounding box center [233, 134] width 59 height 12
click at [241, 167] on div "Facebook" at bounding box center [228, 166] width 27 height 9
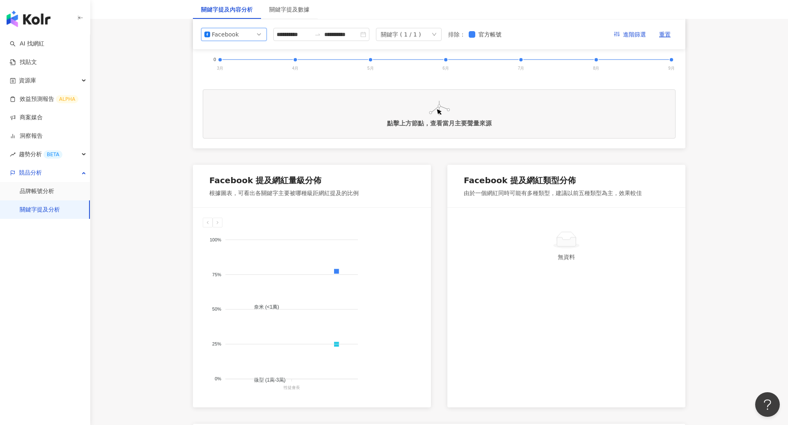
scroll to position [22, 0]
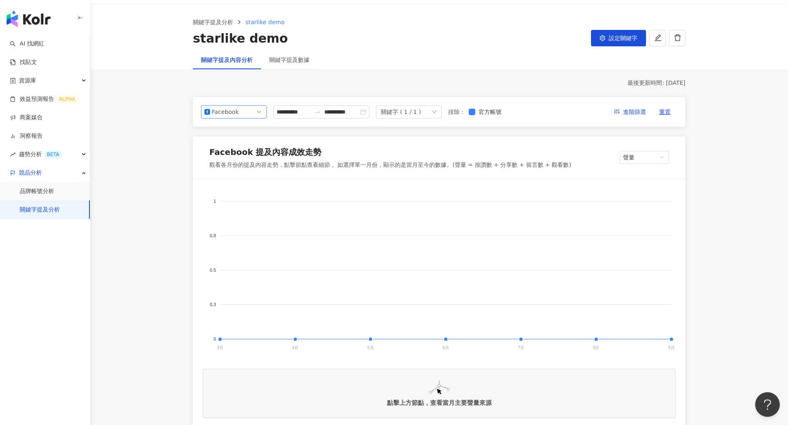
click at [291, 64] on div "關鍵字提及數據" at bounding box center [289, 59] width 57 height 19
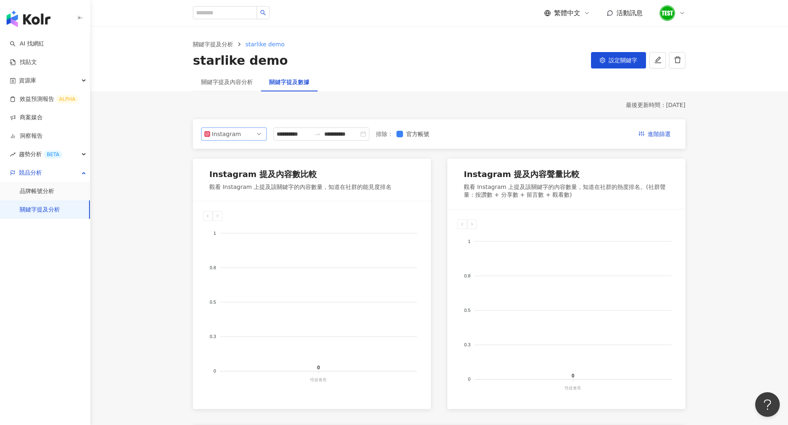
click at [233, 135] on div "Instagram" at bounding box center [225, 134] width 27 height 12
click at [234, 171] on div "Facebook" at bounding box center [228, 166] width 27 height 9
click at [608, 55] on button "設定關鍵字" at bounding box center [618, 60] width 55 height 16
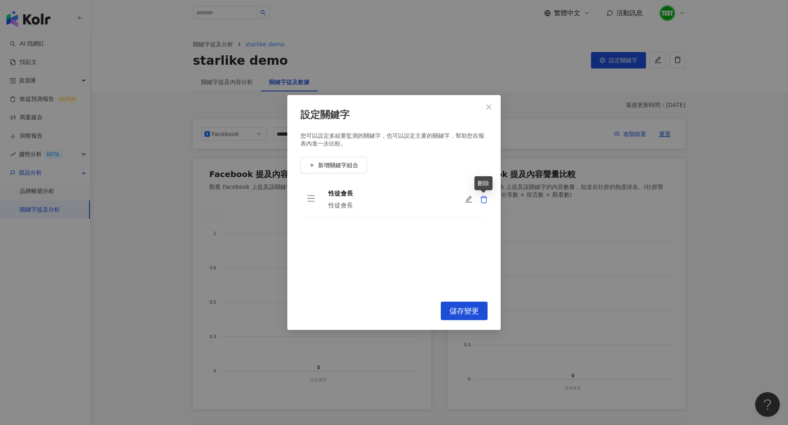
click at [486, 201] on icon "delete" at bounding box center [483, 199] width 7 height 7
click at [341, 163] on span "新增關鍵字組合" at bounding box center [338, 165] width 40 height 7
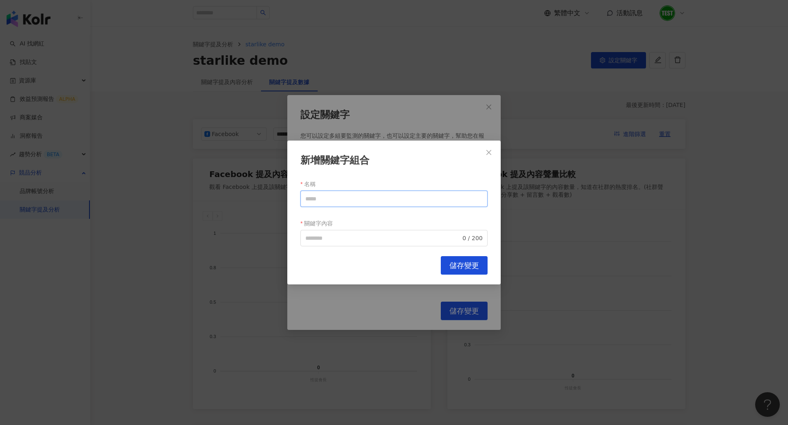
click at [349, 199] on input "名稱" at bounding box center [393, 199] width 187 height 16
paste input "****"
click at [346, 245] on span "0 / 200" at bounding box center [393, 238] width 187 height 16
type input "****"
click at [346, 245] on span "0 / 200" at bounding box center [393, 238] width 187 height 16
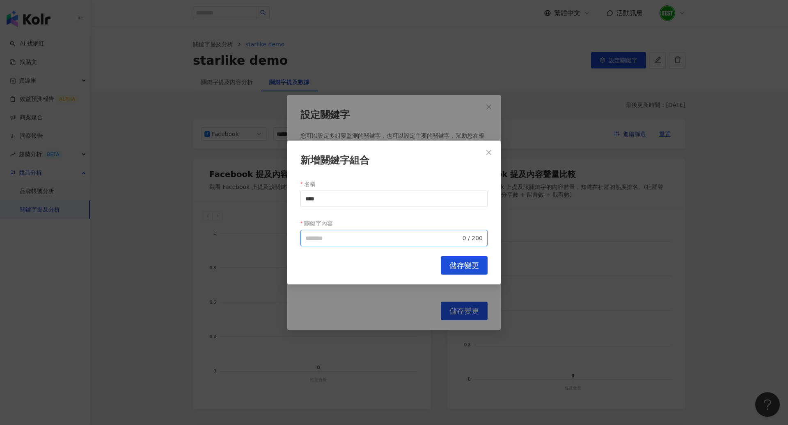
paste input "****"
click at [389, 269] on div "AND" at bounding box center [393, 270] width 11 height 8
type input "**********"
click at [468, 263] on span "儲存變更" at bounding box center [464, 265] width 30 height 9
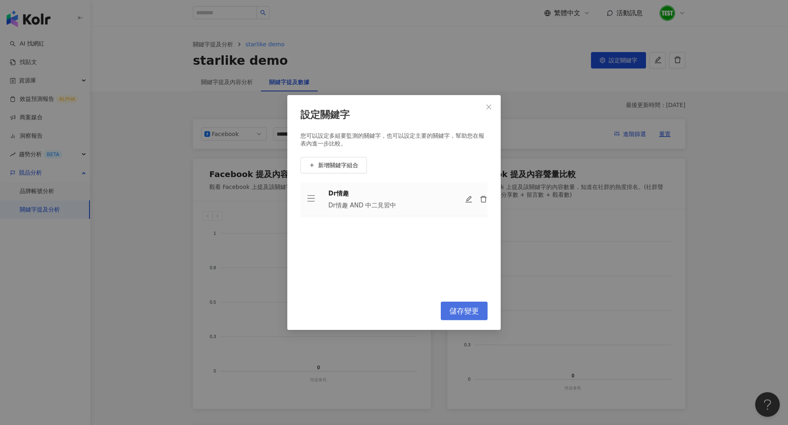
click at [459, 307] on span "儲存變更" at bounding box center [464, 311] width 30 height 9
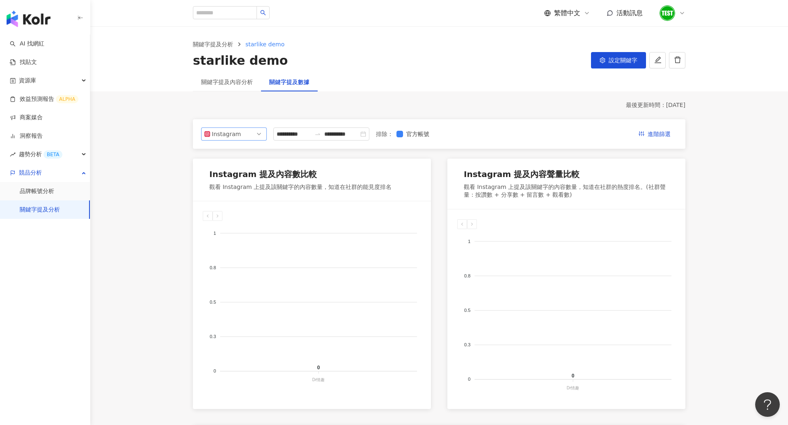
click at [258, 130] on span "Instagram" at bounding box center [233, 134] width 59 height 12
click at [248, 169] on div "Facebook" at bounding box center [234, 166] width 53 height 9
click at [251, 140] on span "Facebook" at bounding box center [233, 134] width 59 height 12
click at [240, 179] on div "YouTube" at bounding box center [228, 180] width 27 height 9
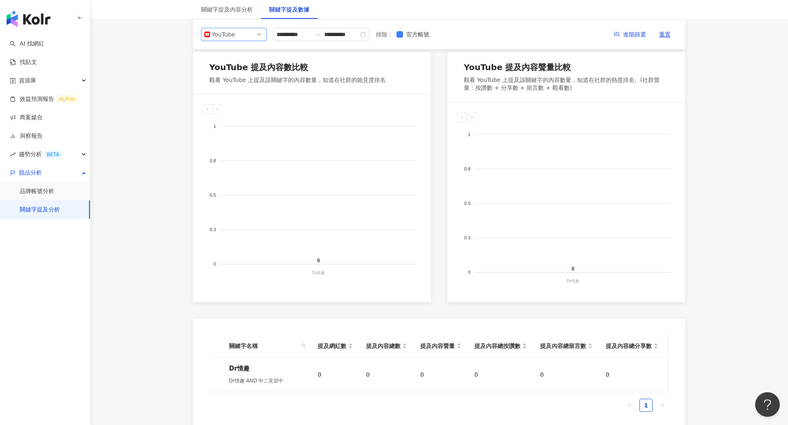
scroll to position [76, 0]
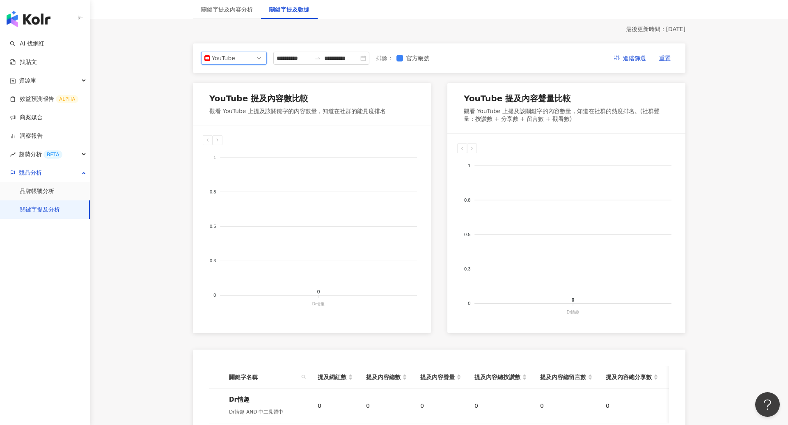
click at [254, 59] on span "YouTube" at bounding box center [233, 58] width 59 height 12
click at [240, 121] on div "Threads" at bounding box center [228, 118] width 27 height 9
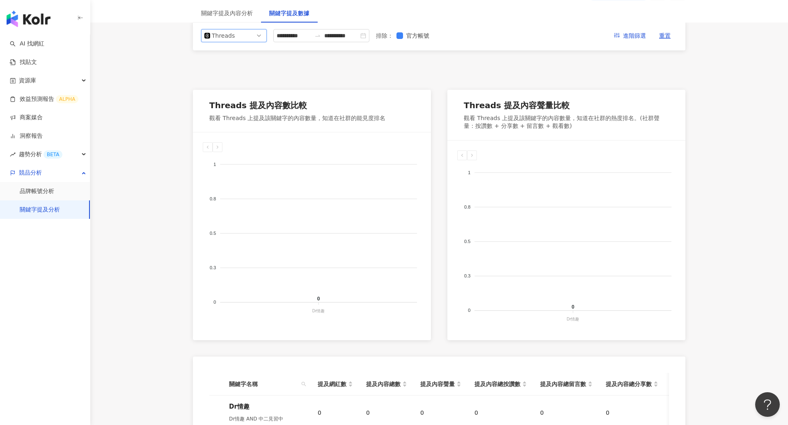
scroll to position [0, 0]
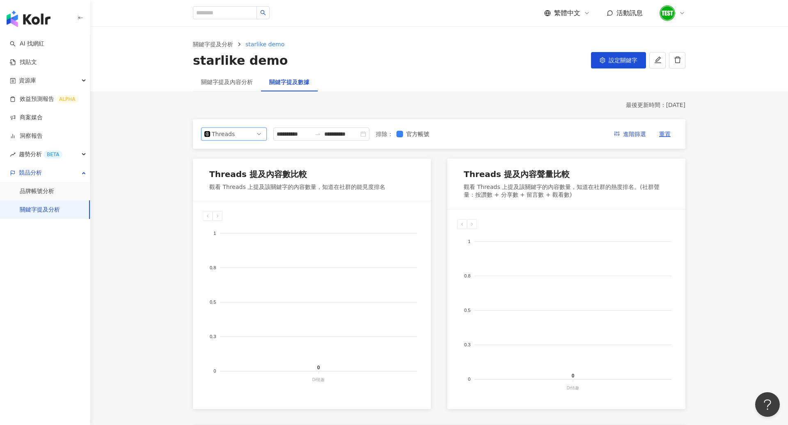
click at [231, 137] on div "Threads" at bounding box center [225, 134] width 27 height 12
click at [231, 153] on div "Instagram" at bounding box center [228, 153] width 27 height 9
click at [628, 57] on span "設定關鍵字" at bounding box center [622, 60] width 29 height 7
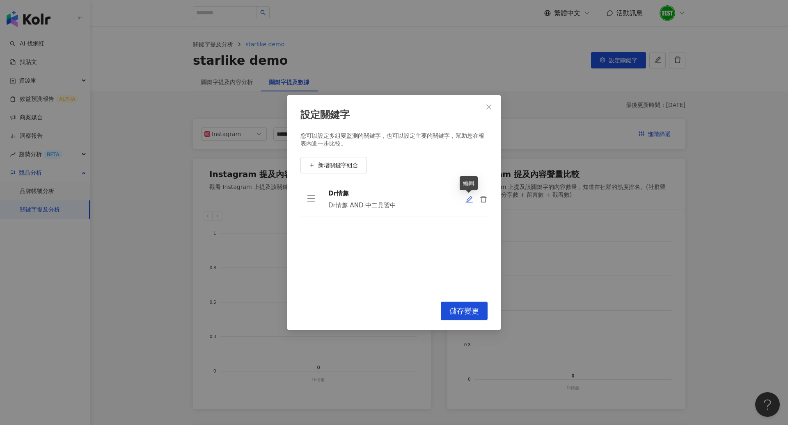
click at [471, 202] on icon "edit" at bounding box center [469, 200] width 8 height 8
type input "****"
type input "**********"
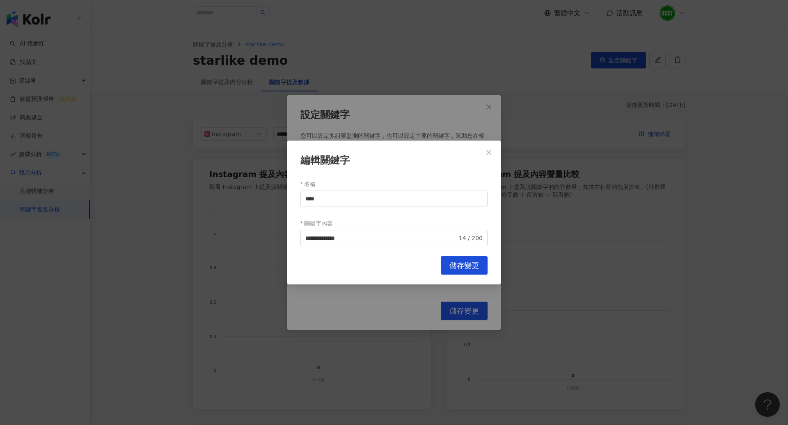
click at [392, 228] on div "關鍵字內容" at bounding box center [393, 223] width 187 height 13
click at [390, 234] on input "**********" at bounding box center [381, 238] width 152 height 9
click at [325, 199] on input "****" at bounding box center [393, 199] width 187 height 16
click at [324, 238] on input "關鍵字內容" at bounding box center [382, 238] width 155 height 9
paste input "****"
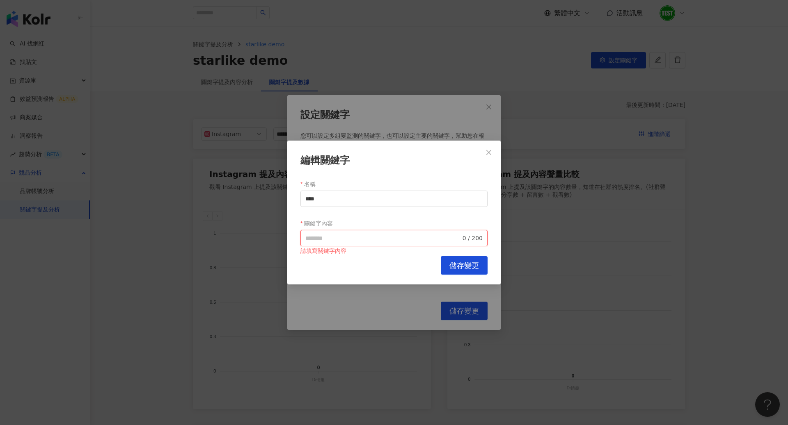
type input "****"
click at [470, 267] on span "儲存變更" at bounding box center [464, 265] width 30 height 9
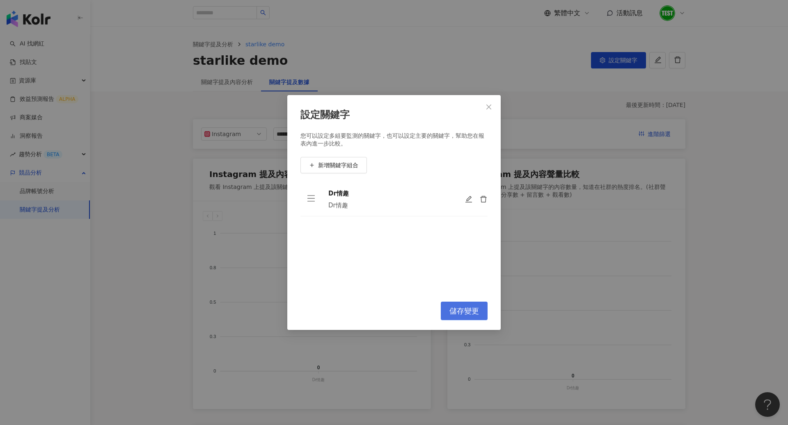
click at [469, 309] on span "儲存變更" at bounding box center [464, 311] width 30 height 9
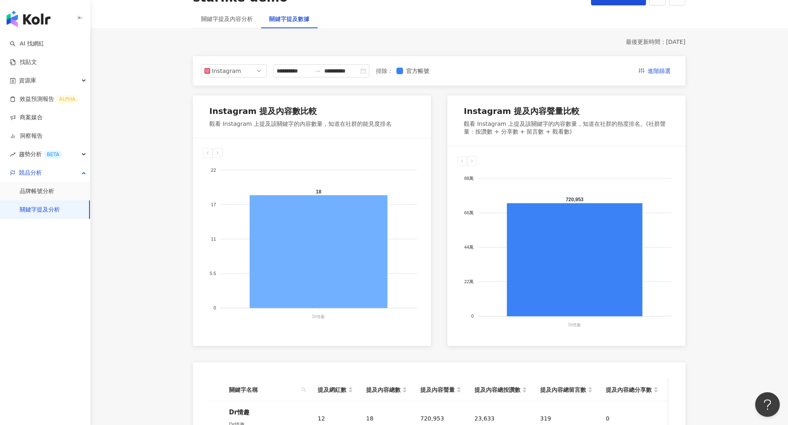
scroll to position [15, 0]
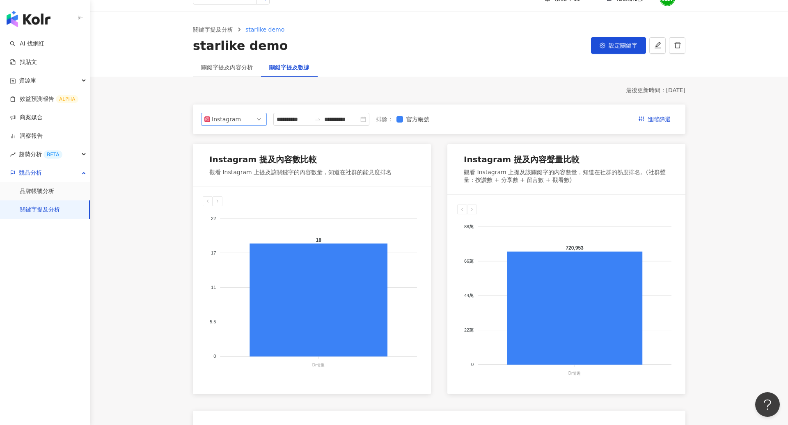
click at [246, 114] on span "Instagram" at bounding box center [233, 119] width 59 height 12
click at [235, 156] on div "Facebook" at bounding box center [228, 152] width 27 height 9
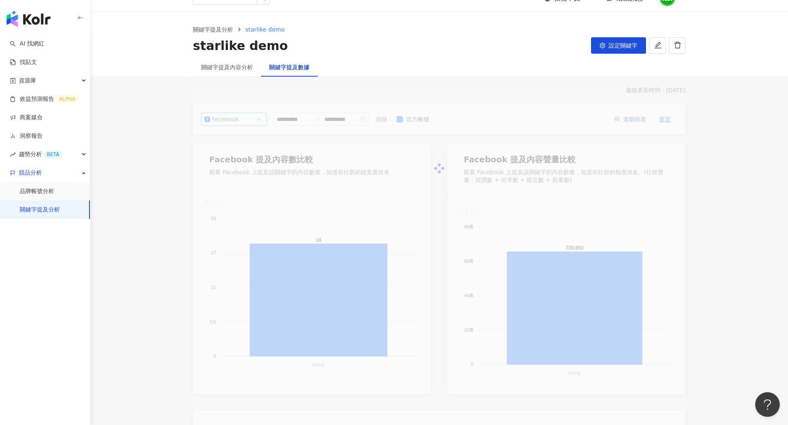
click at [435, 185] on div at bounding box center [439, 169] width 492 height 164
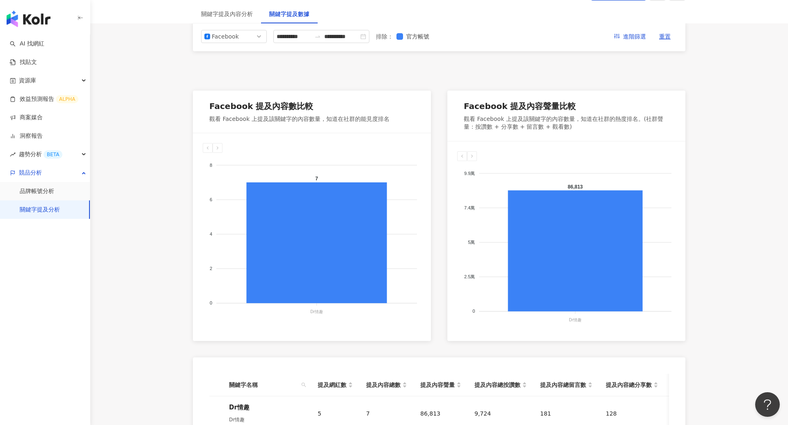
scroll to position [37, 0]
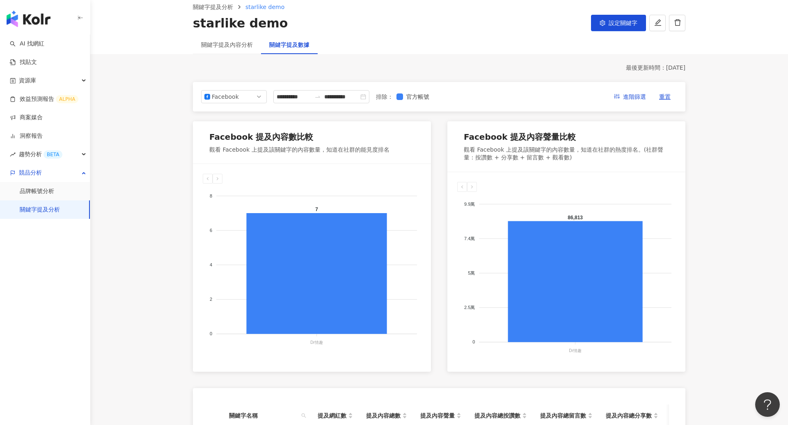
click at [229, 39] on div "關鍵字提及內容分析" at bounding box center [227, 44] width 68 height 19
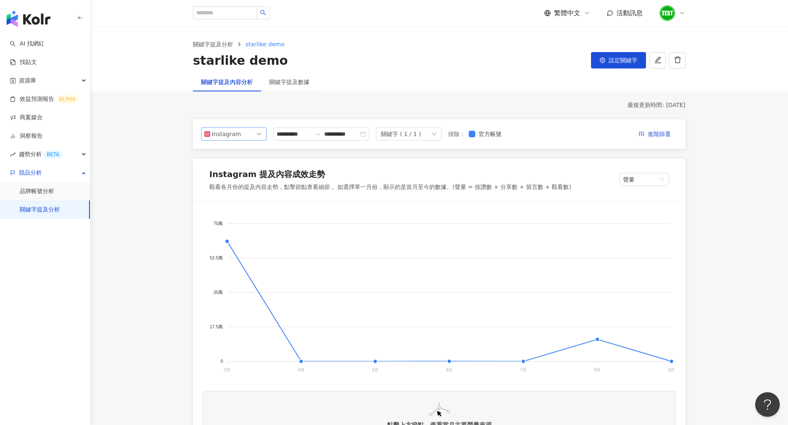
click at [258, 139] on span "Instagram" at bounding box center [233, 134] width 59 height 12
click at [247, 171] on div "Facebook" at bounding box center [234, 166] width 53 height 9
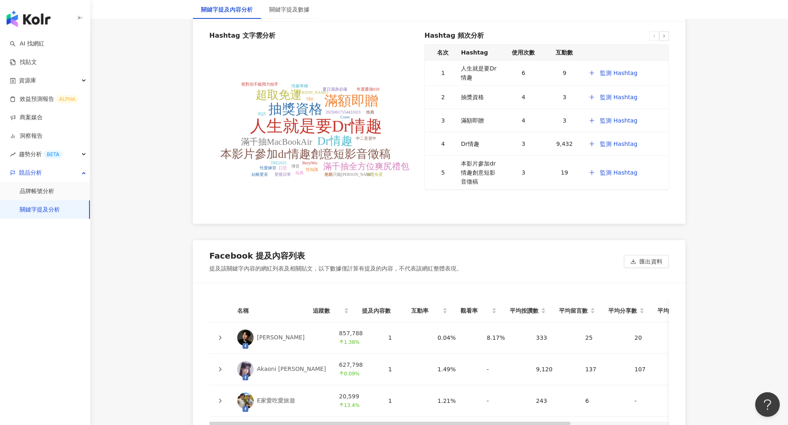
scroll to position [1806, 0]
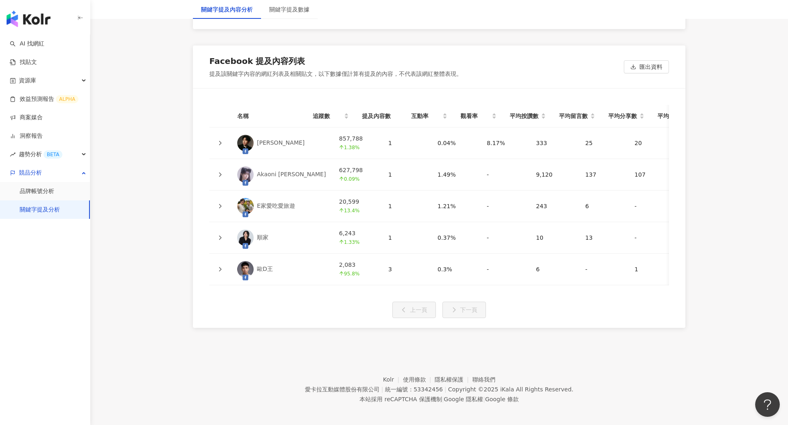
click at [219, 267] on icon at bounding box center [219, 269] width 5 height 5
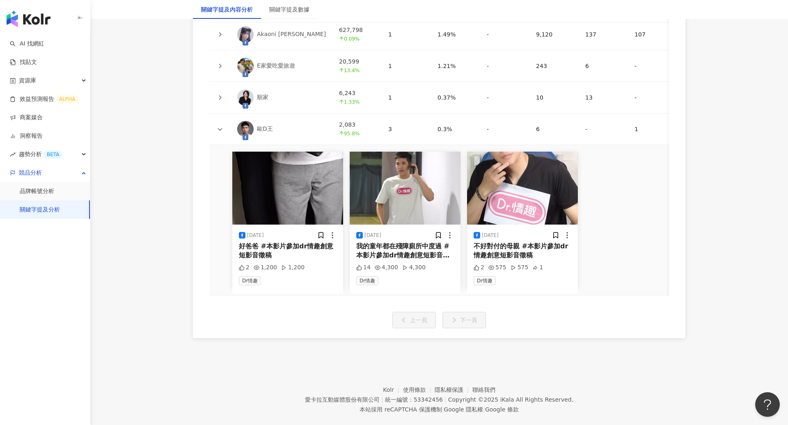
scroll to position [1956, 0]
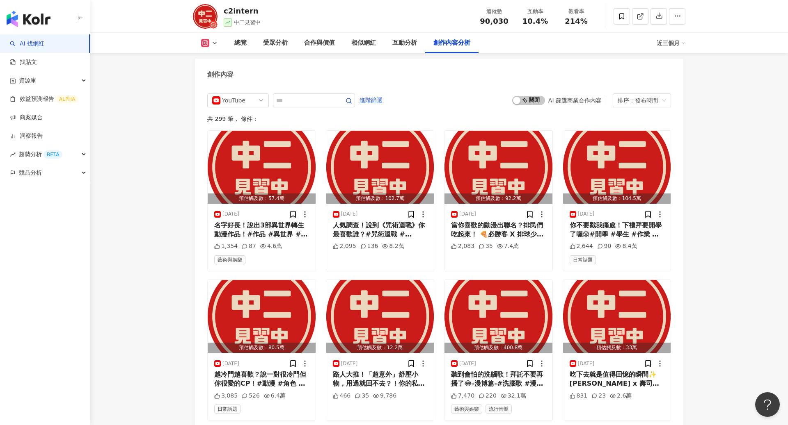
scroll to position [2560, 0]
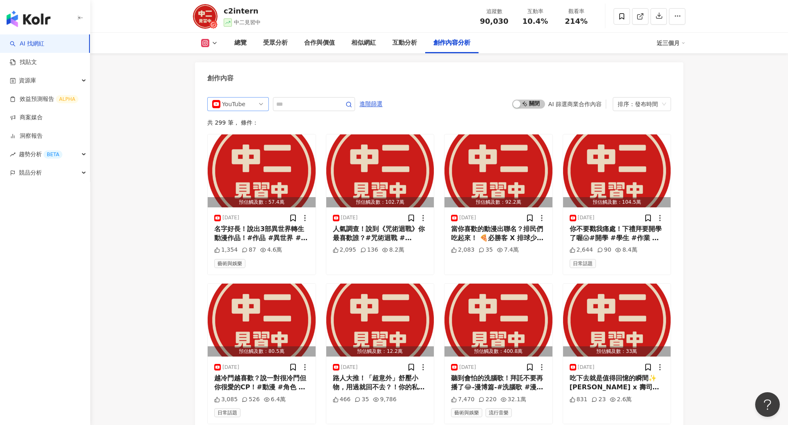
click at [249, 98] on span "YouTube" at bounding box center [238, 104] width 52 height 13
click at [240, 128] on div "Instagram" at bounding box center [238, 135] width 58 height 14
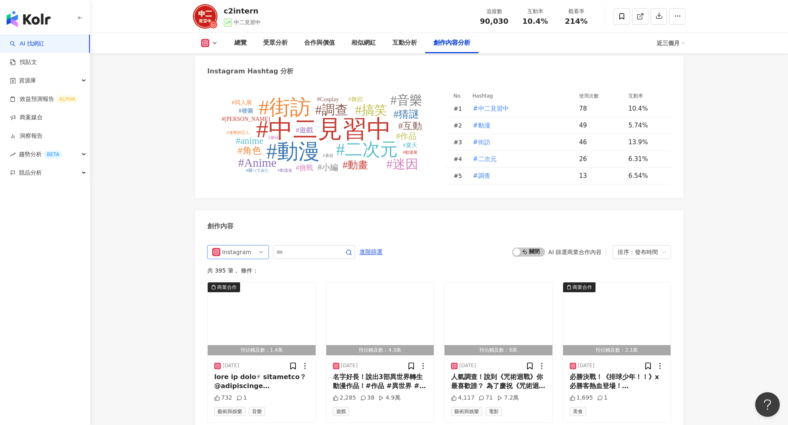
scroll to position [2422, 0]
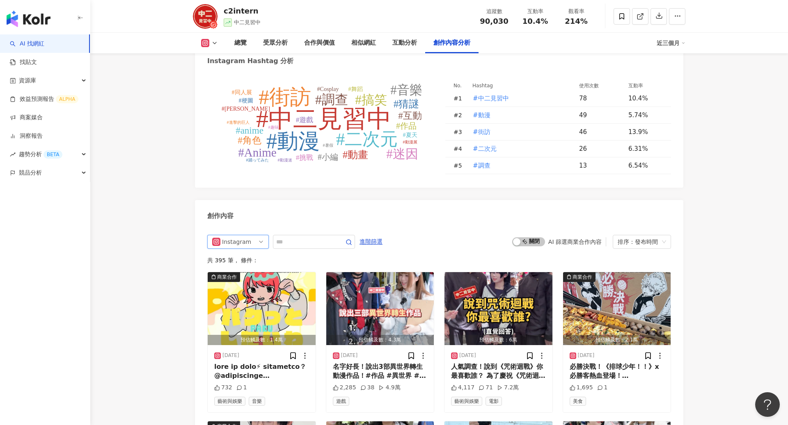
click at [257, 235] on span "Instagram" at bounding box center [238, 241] width 52 height 13
click at [240, 294] on div "YouTube" at bounding box center [238, 301] width 58 height 14
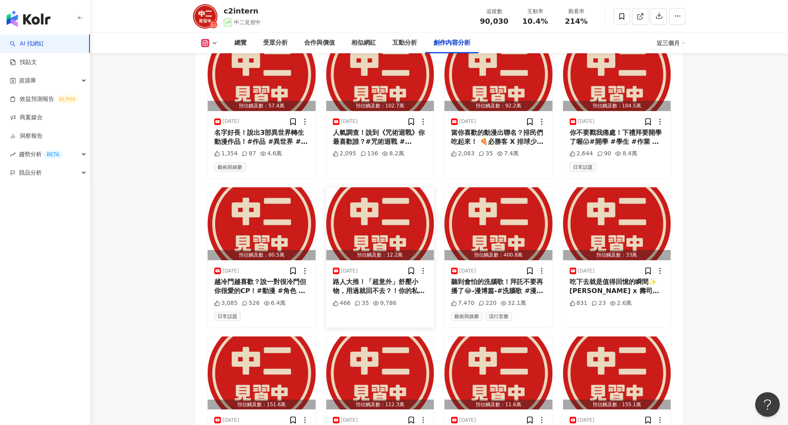
scroll to position [2668, 0]
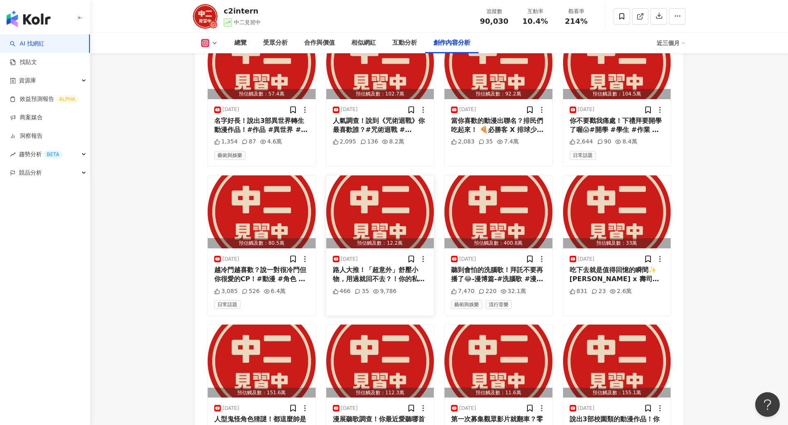
click at [395, 266] on div "路人大推！「超意外」舒壓小物，用過就回不去？！你的私藏療癒小物是什麼呢？ 這裡有一款特別厲害的杯子，能讓你快速充電⚡️ R-20原廠日本對子[PERSON_N…" at bounding box center [380, 275] width 95 height 18
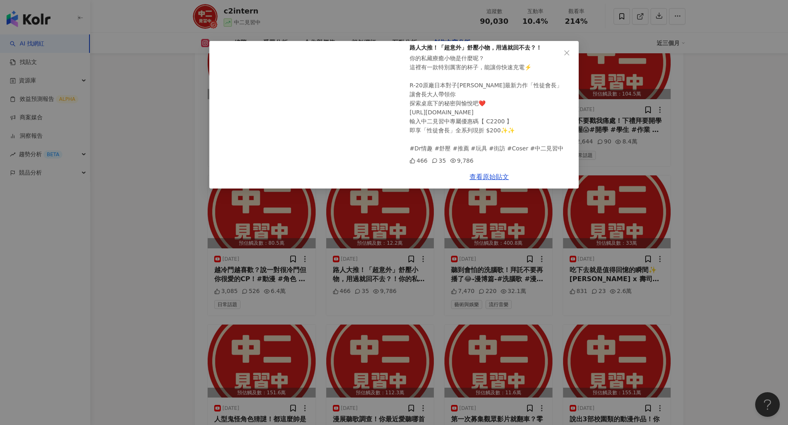
scroll to position [2810, 0]
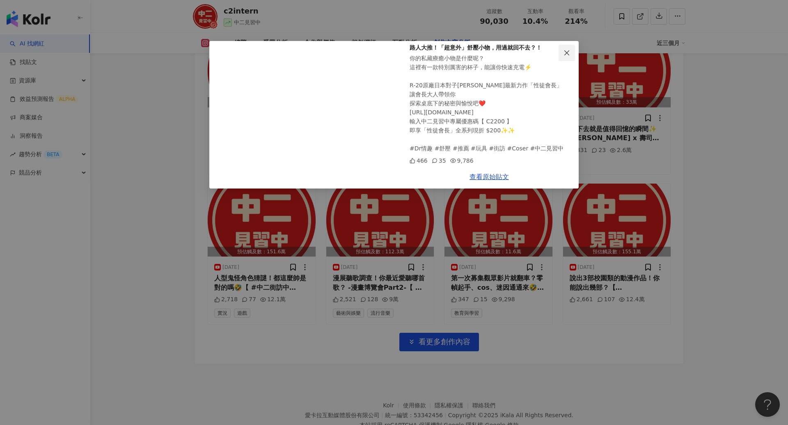
click at [565, 53] on icon "close" at bounding box center [566, 53] width 7 height 7
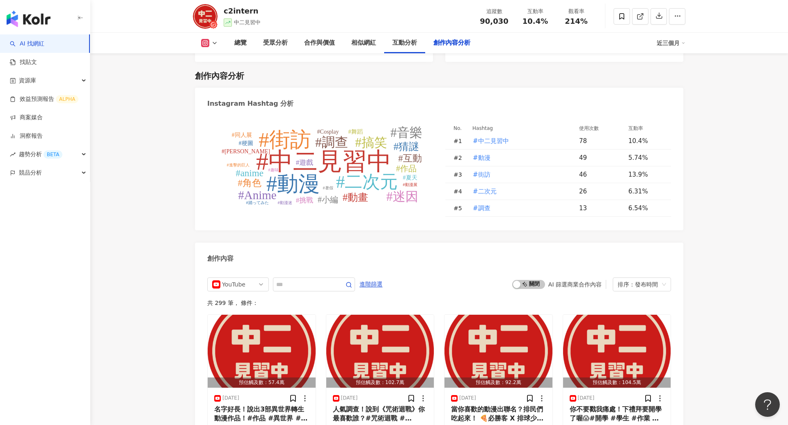
scroll to position [2530, 0]
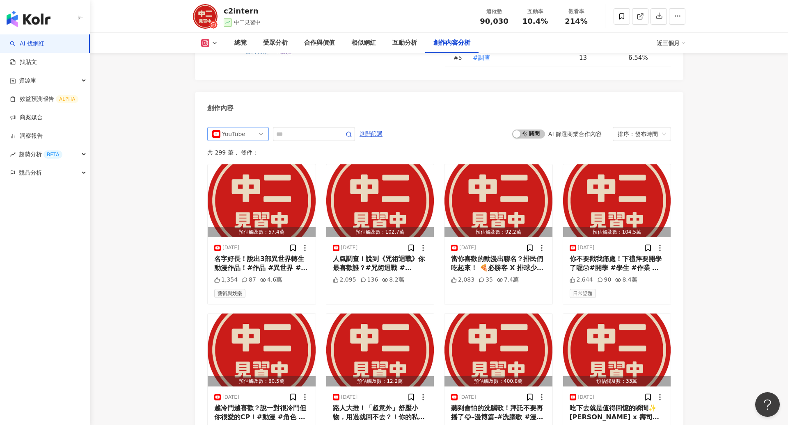
click at [241, 128] on div "YouTube" at bounding box center [235, 134] width 27 height 13
click at [234, 158] on div "Instagram" at bounding box center [238, 165] width 58 height 14
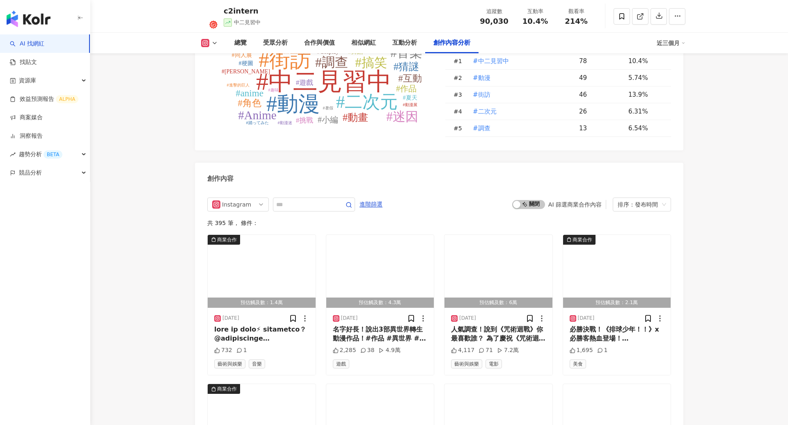
scroll to position [2366, 0]
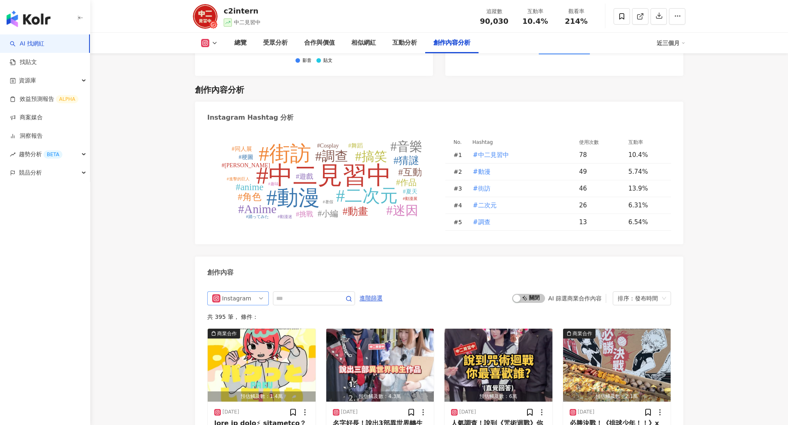
click at [251, 292] on span "Instagram" at bounding box center [238, 298] width 52 height 13
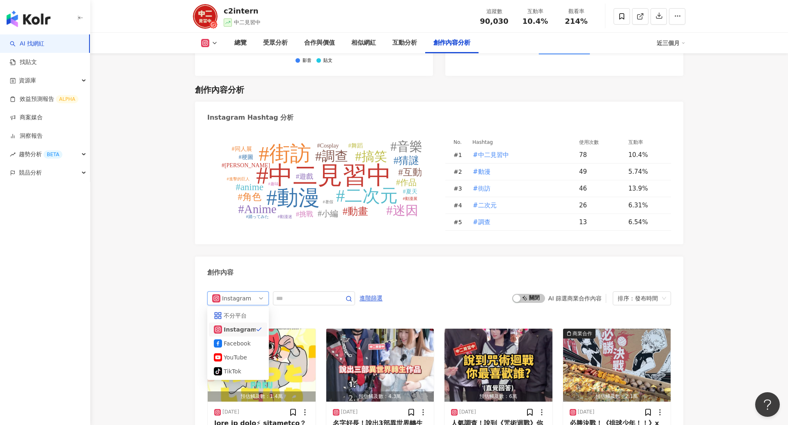
scroll to position [0, 0]
click at [233, 311] on div "不分平台" at bounding box center [237, 315] width 27 height 9
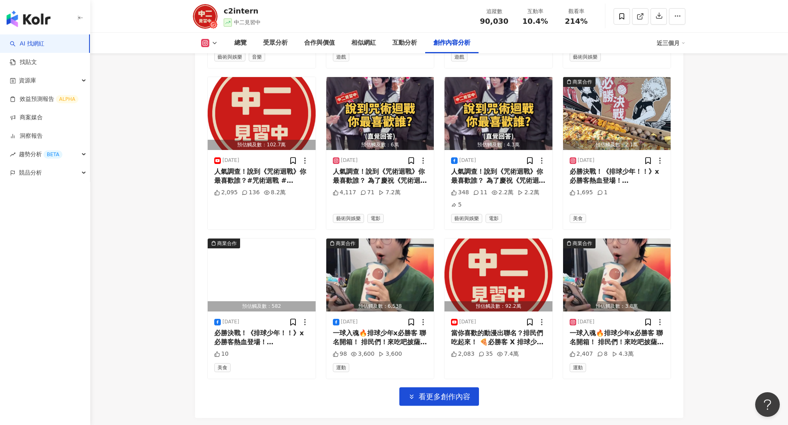
scroll to position [2834, 0]
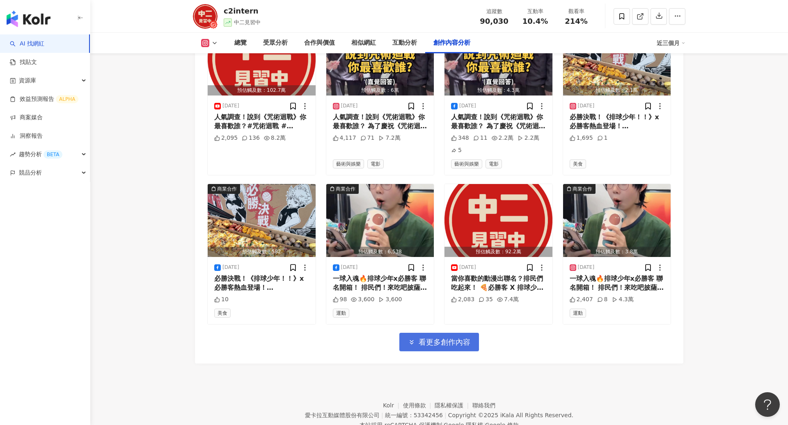
click at [430, 338] on span "看更多創作內容" at bounding box center [444, 342] width 52 height 9
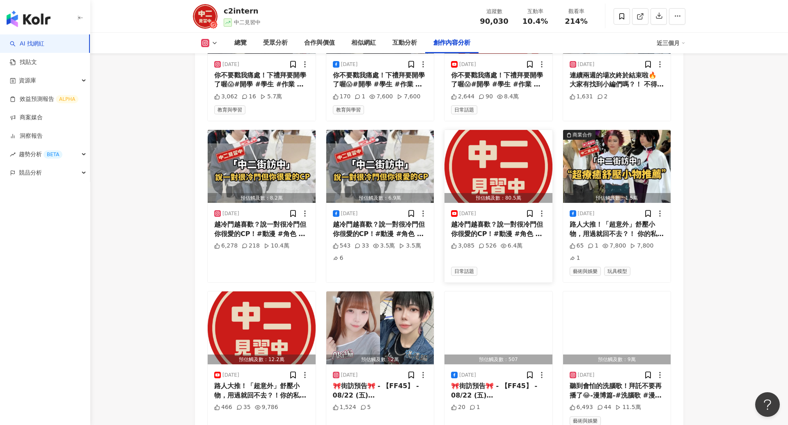
scroll to position [3173, 0]
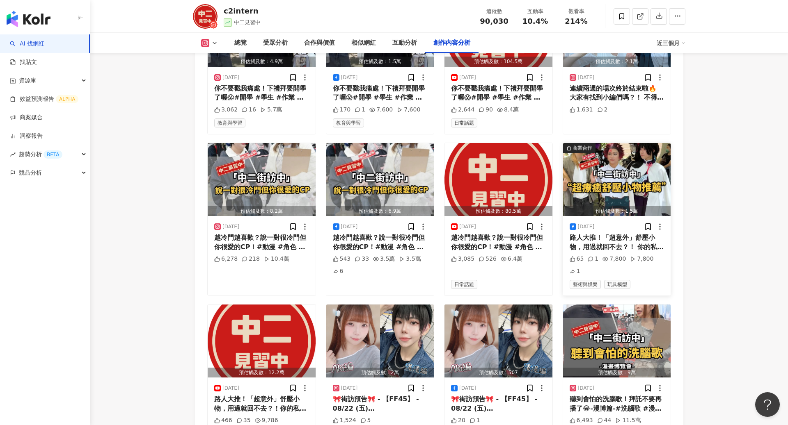
click at [609, 233] on div "路人大推！「超意外」舒壓小物，用過就回不去？！ 你的私藏療癒小物是什麼呢？ 這裡有一款特別厲害的杯子，能讓你快速充電⚡️ R-20原廠日本對子[PERSON_…" at bounding box center [616, 242] width 95 height 18
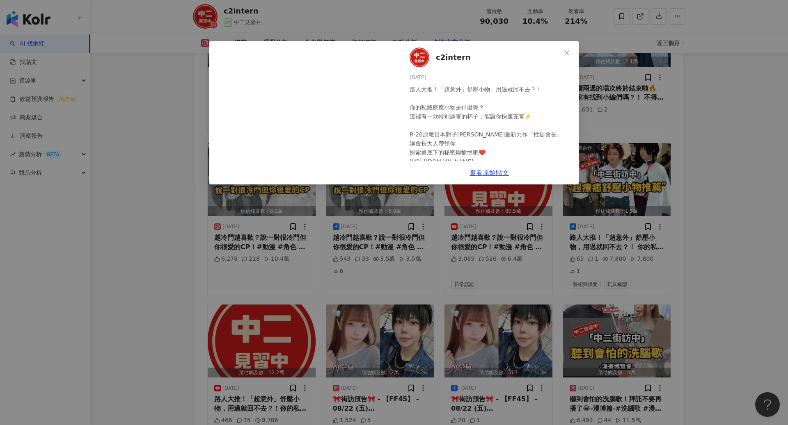
click at [496, 128] on div "路人大推！「超意外」舒壓小物，用過就回不去？！ 你的私藏療癒小物是什麼呢？ 這裡有一款特別厲害的杯子，能讓你快速充電⚡️ R-20原廠日本對子[PERSON_…" at bounding box center [490, 166] width 162 height 162
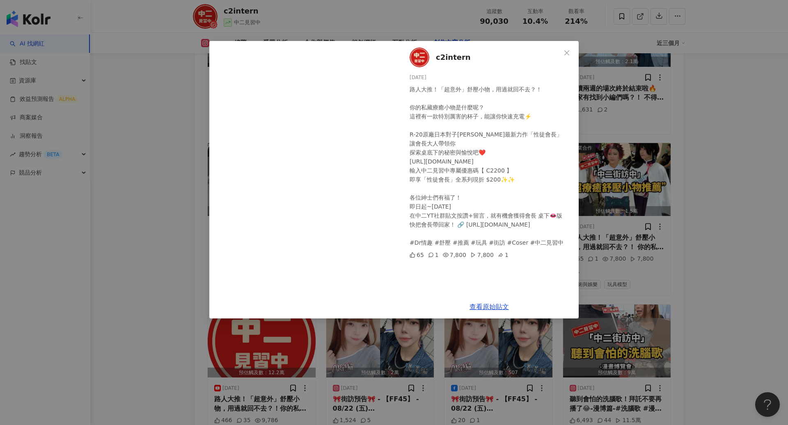
scroll to position [3185, 0]
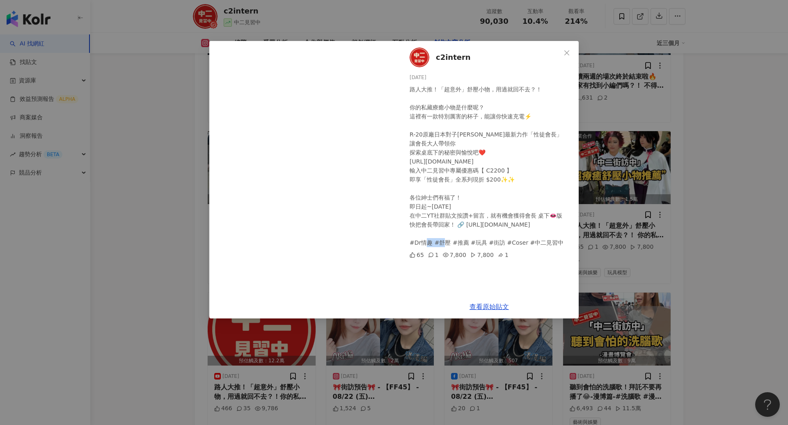
drag, startPoint x: 414, startPoint y: 243, endPoint x: 428, endPoint y: 243, distance: 14.4
click at [428, 243] on div "路人大推！「超意外」舒壓小物，用過就回不去？！ 你的私藏療癒小物是什麼呢？ 這裡有一款特別厲害的杯子，能讓你快速充電⚡️ R-20原廠日本對子[PERSON_…" at bounding box center [490, 166] width 162 height 162
copy div "情趣 #"
click at [569, 57] on button "Close" at bounding box center [566, 53] width 16 height 16
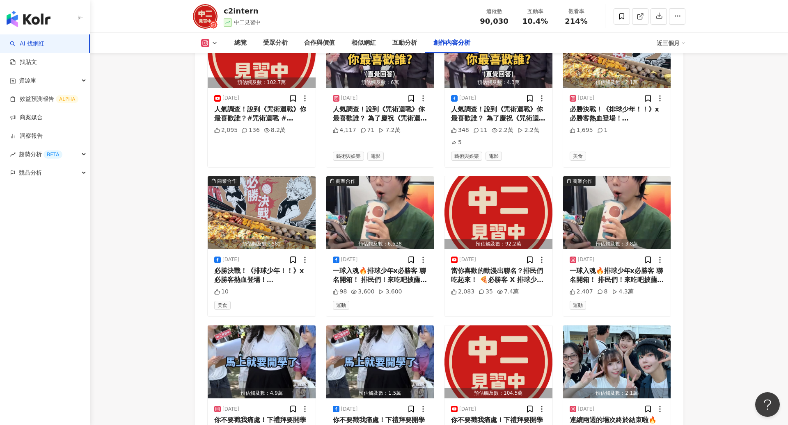
scroll to position [2517, 0]
